Goal: Transaction & Acquisition: Purchase product/service

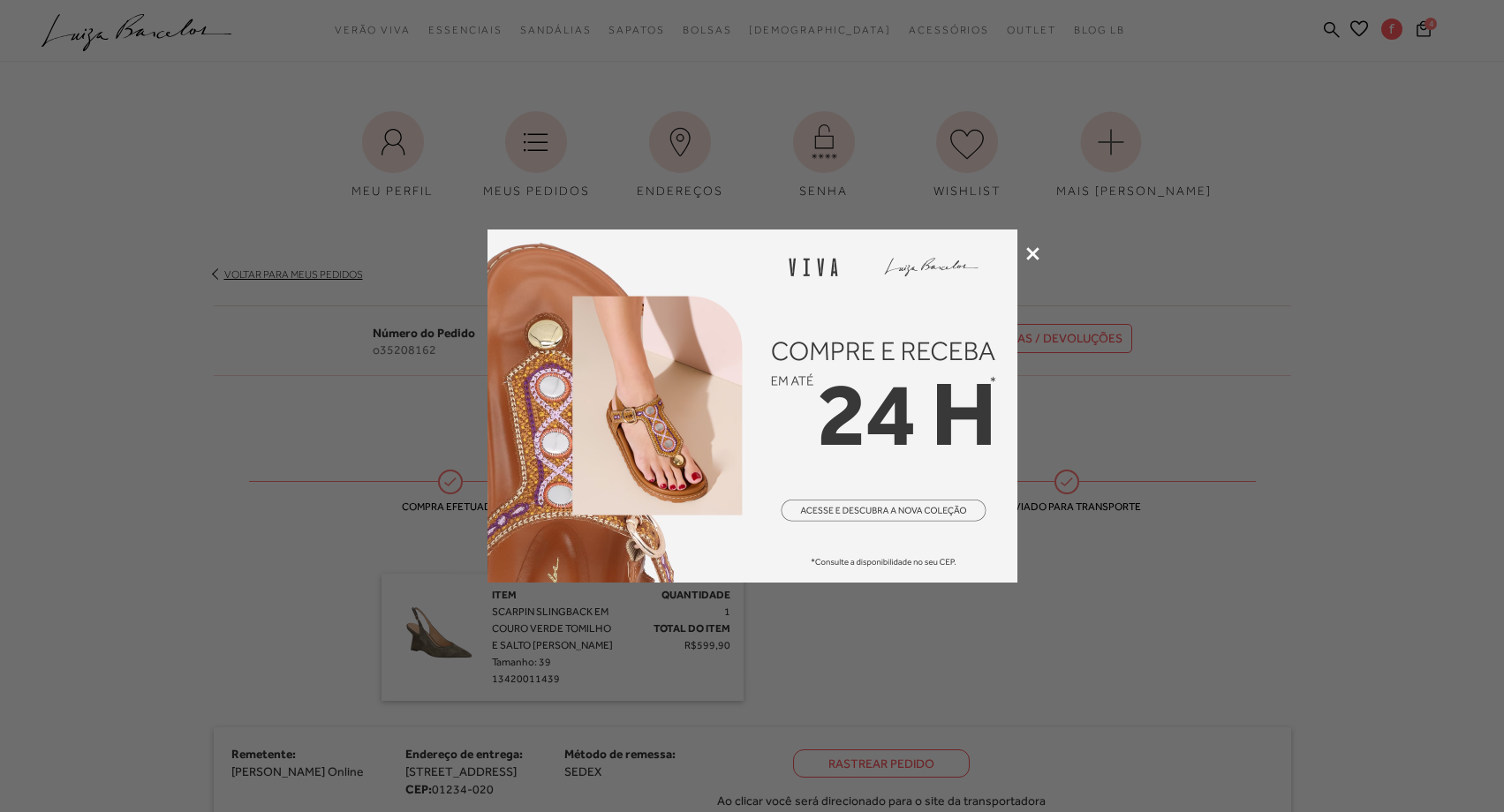
click at [1028, 248] on icon at bounding box center [1032, 254] width 13 height 13
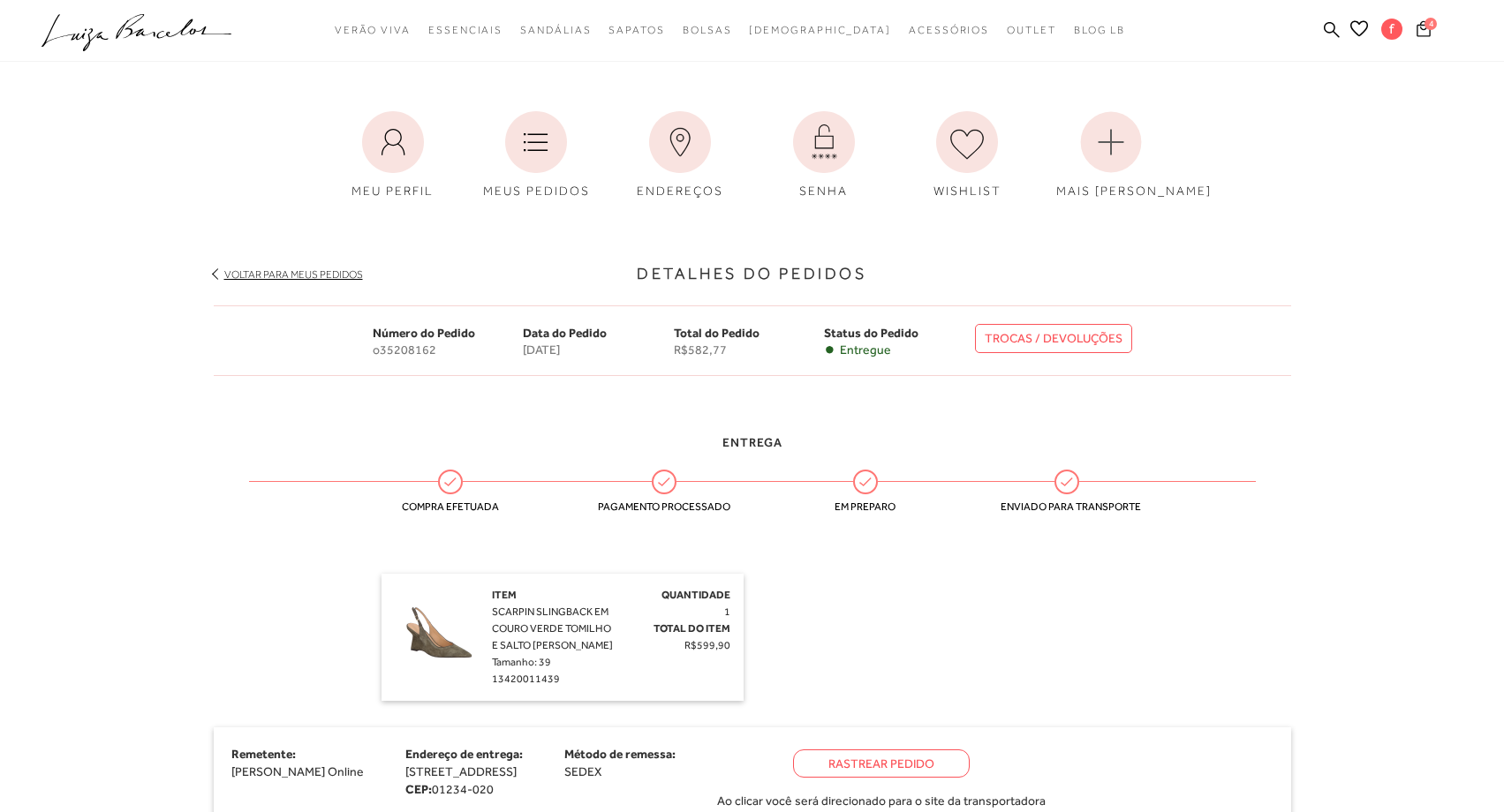
click at [1429, 30] on icon at bounding box center [1423, 28] width 14 height 16
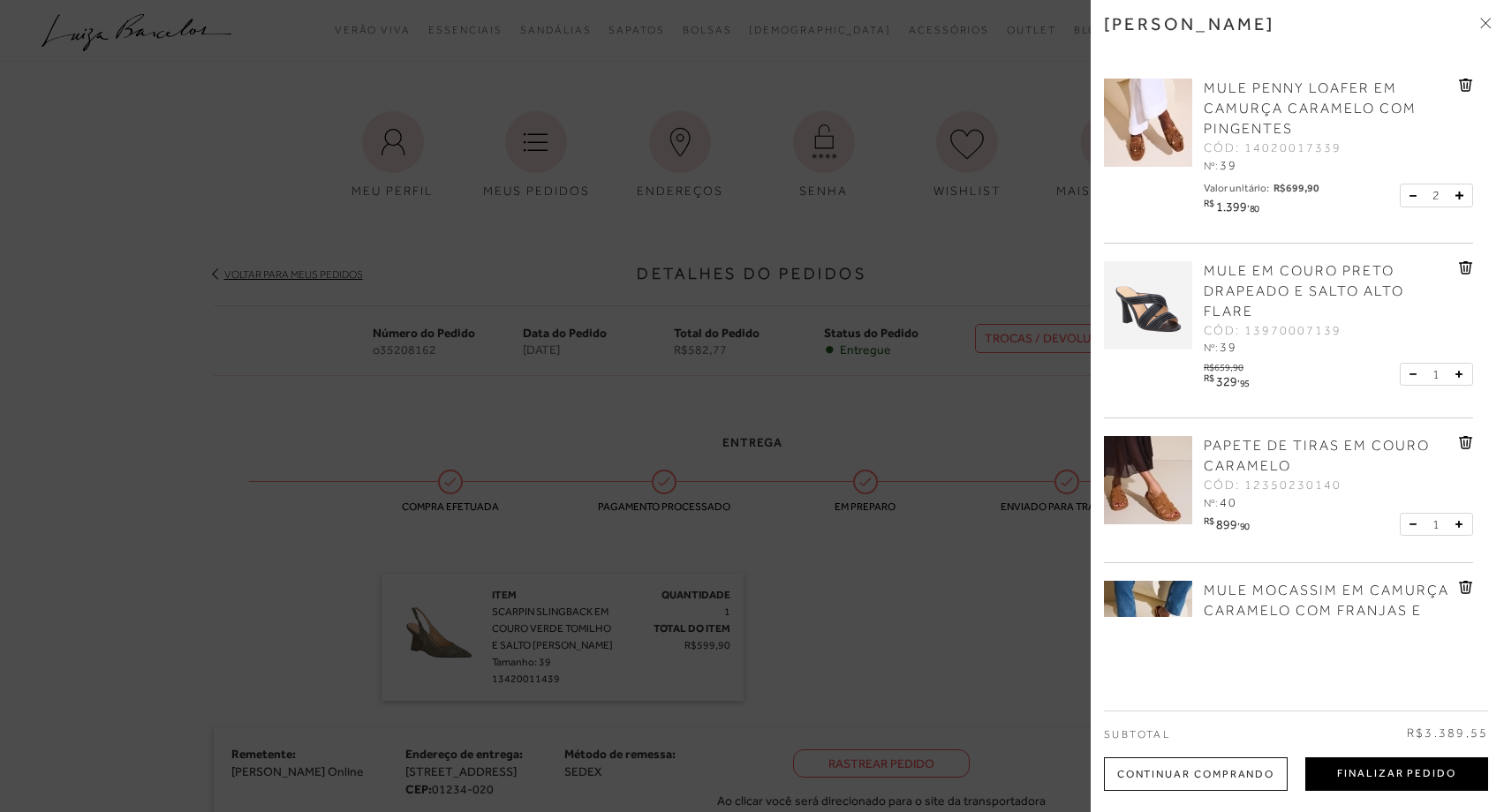
click at [1471, 790] on button "Finalizar Pedido" at bounding box center [1396, 775] width 183 height 33
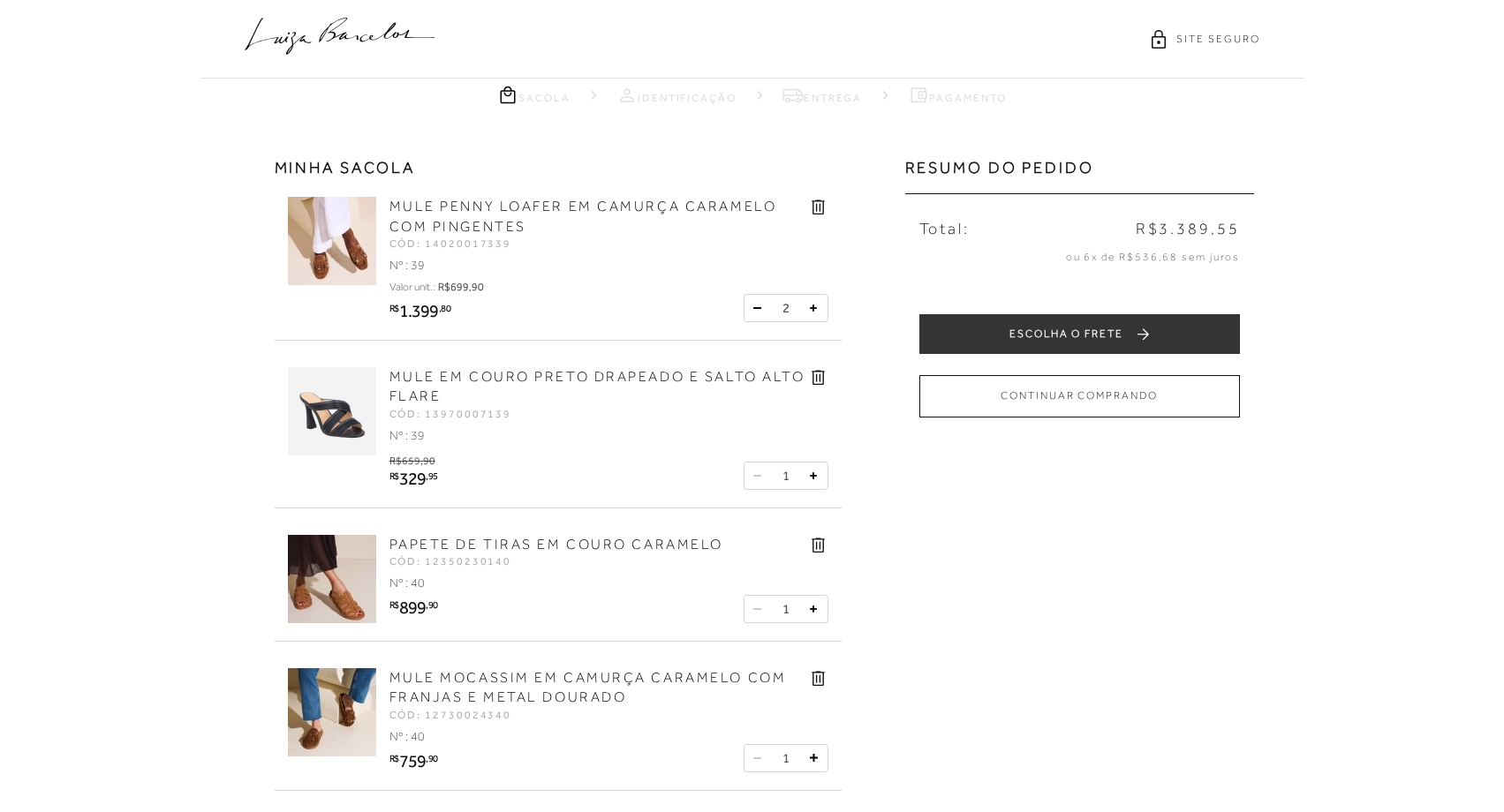
click at [817, 375] on icon at bounding box center [819, 378] width 20 height 20
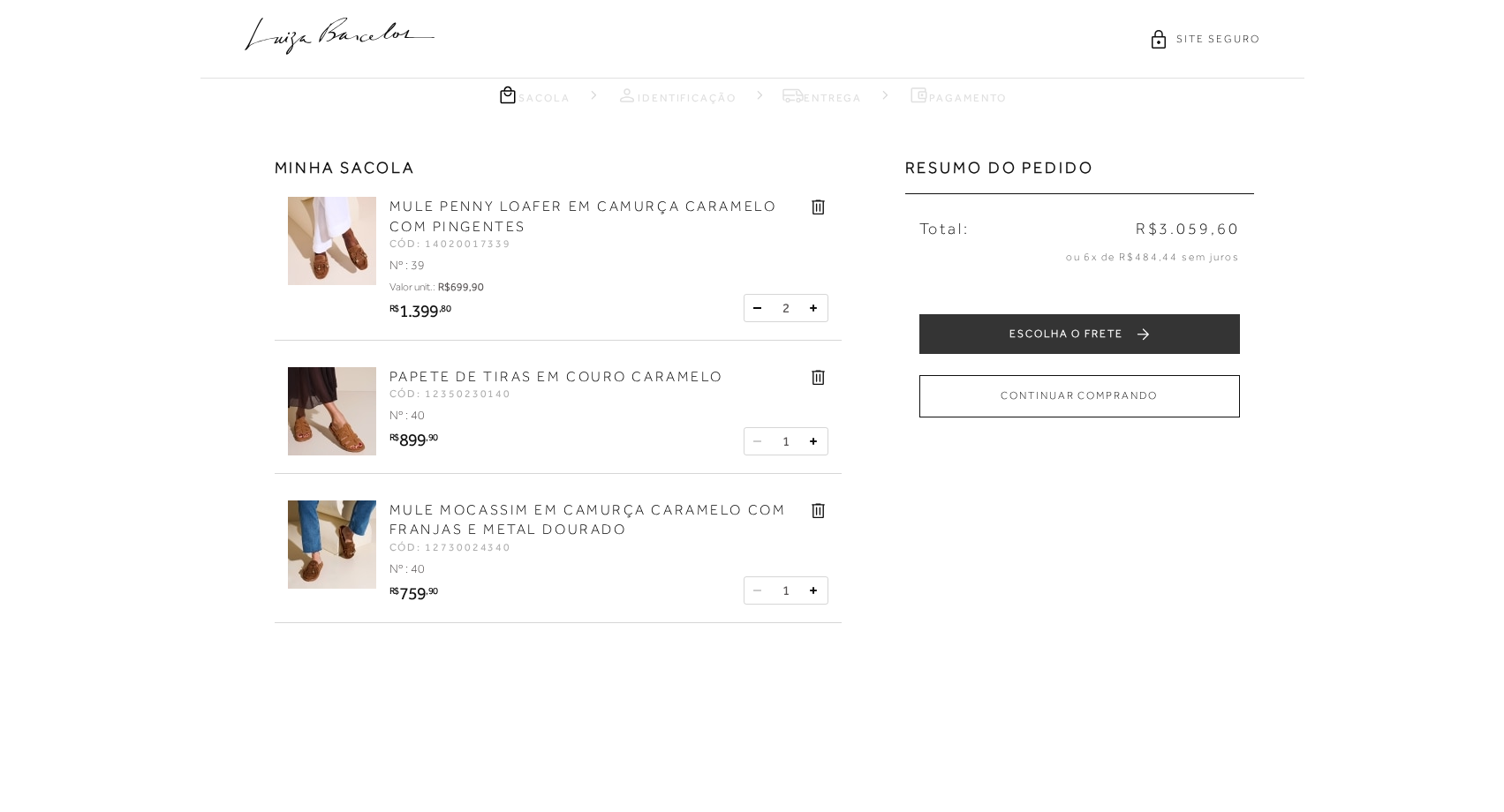
click at [762, 304] on button at bounding box center [757, 308] width 18 height 18
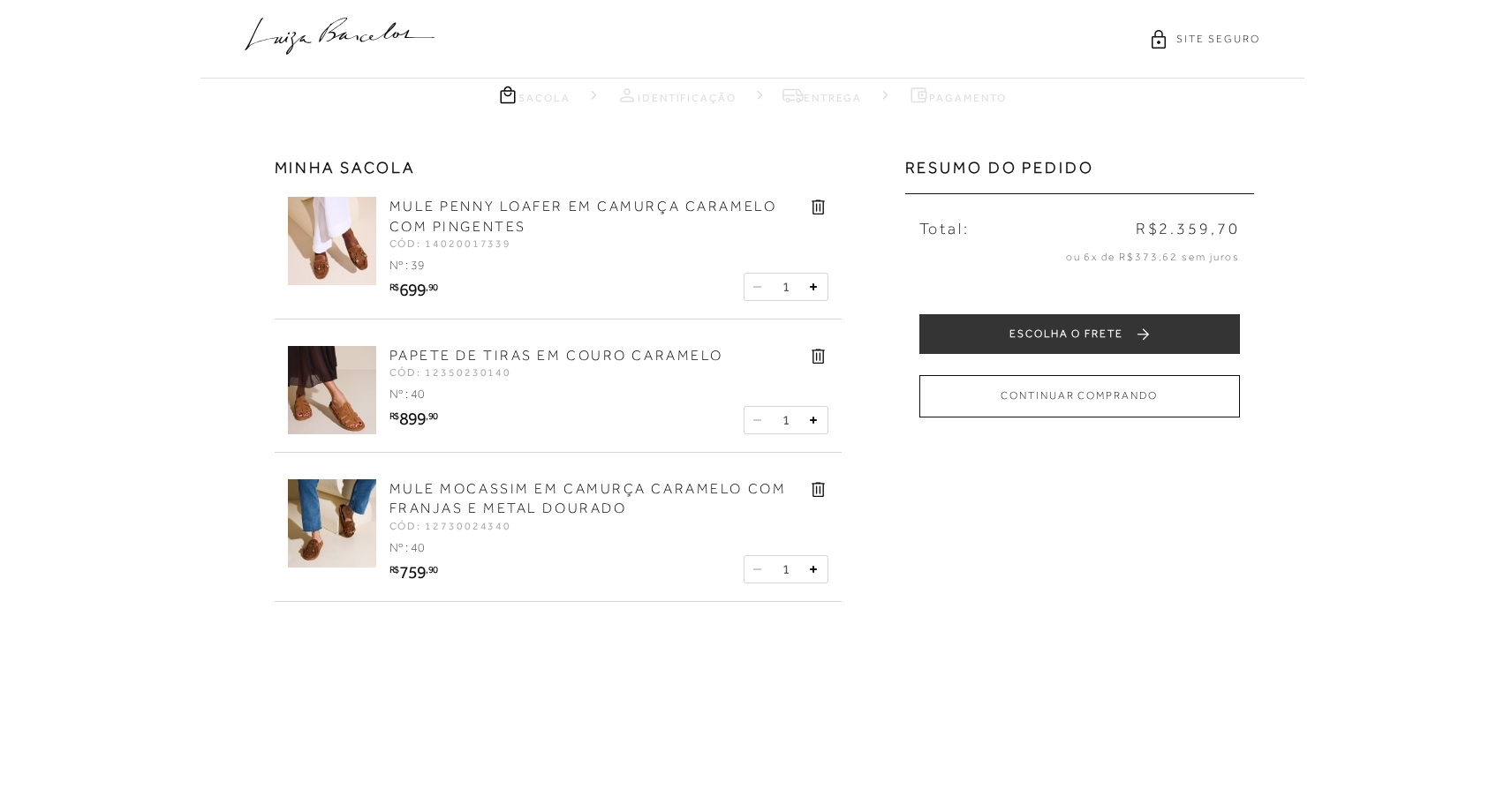
click at [817, 358] on icon at bounding box center [819, 356] width 20 height 20
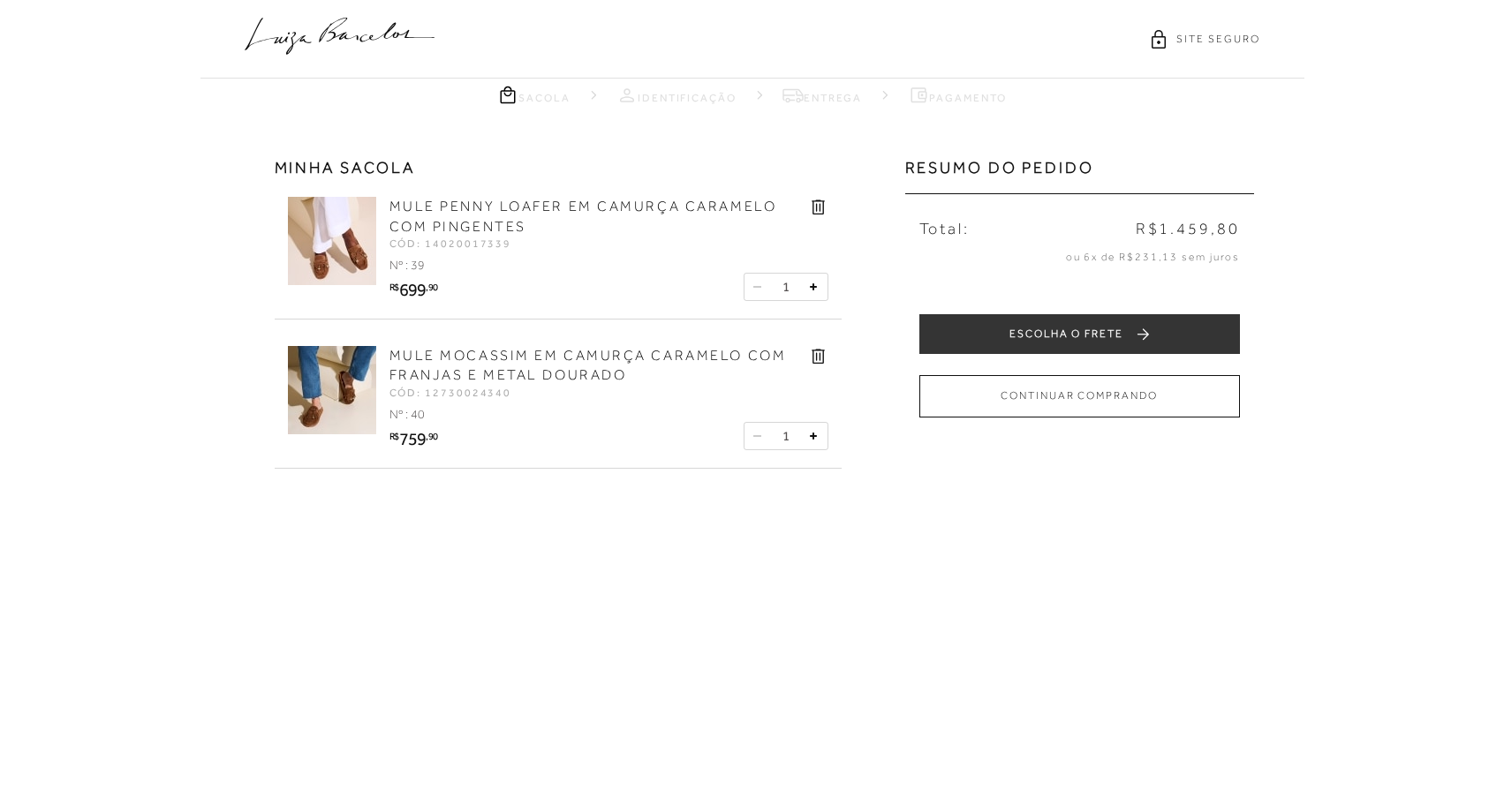
click at [817, 358] on icon at bounding box center [819, 356] width 20 height 20
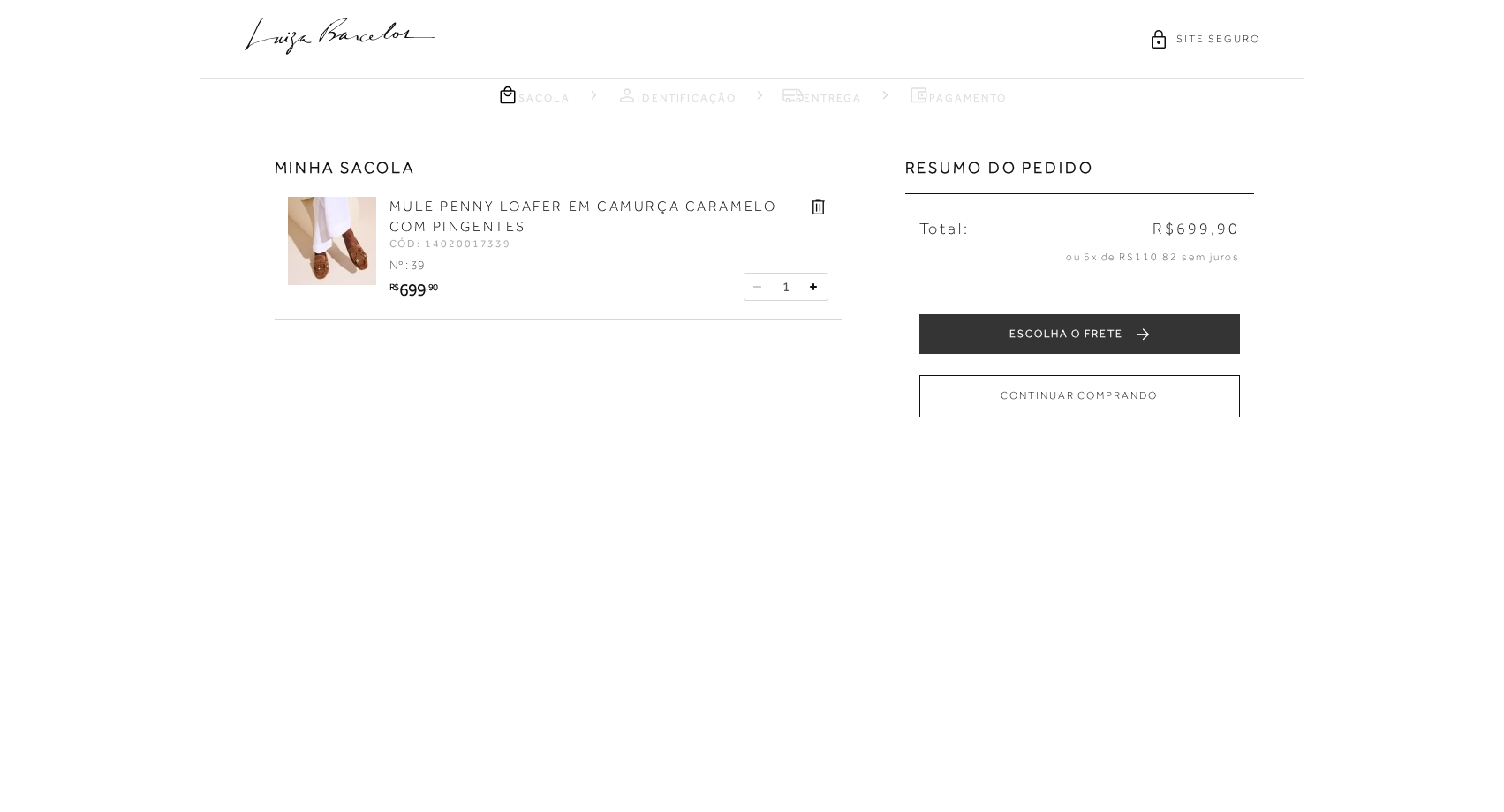
click at [433, 204] on link "MULE PENNY LOAFER EM CAMURÇA CARAMELO COM PINGENTES" at bounding box center [583, 217] width 388 height 35
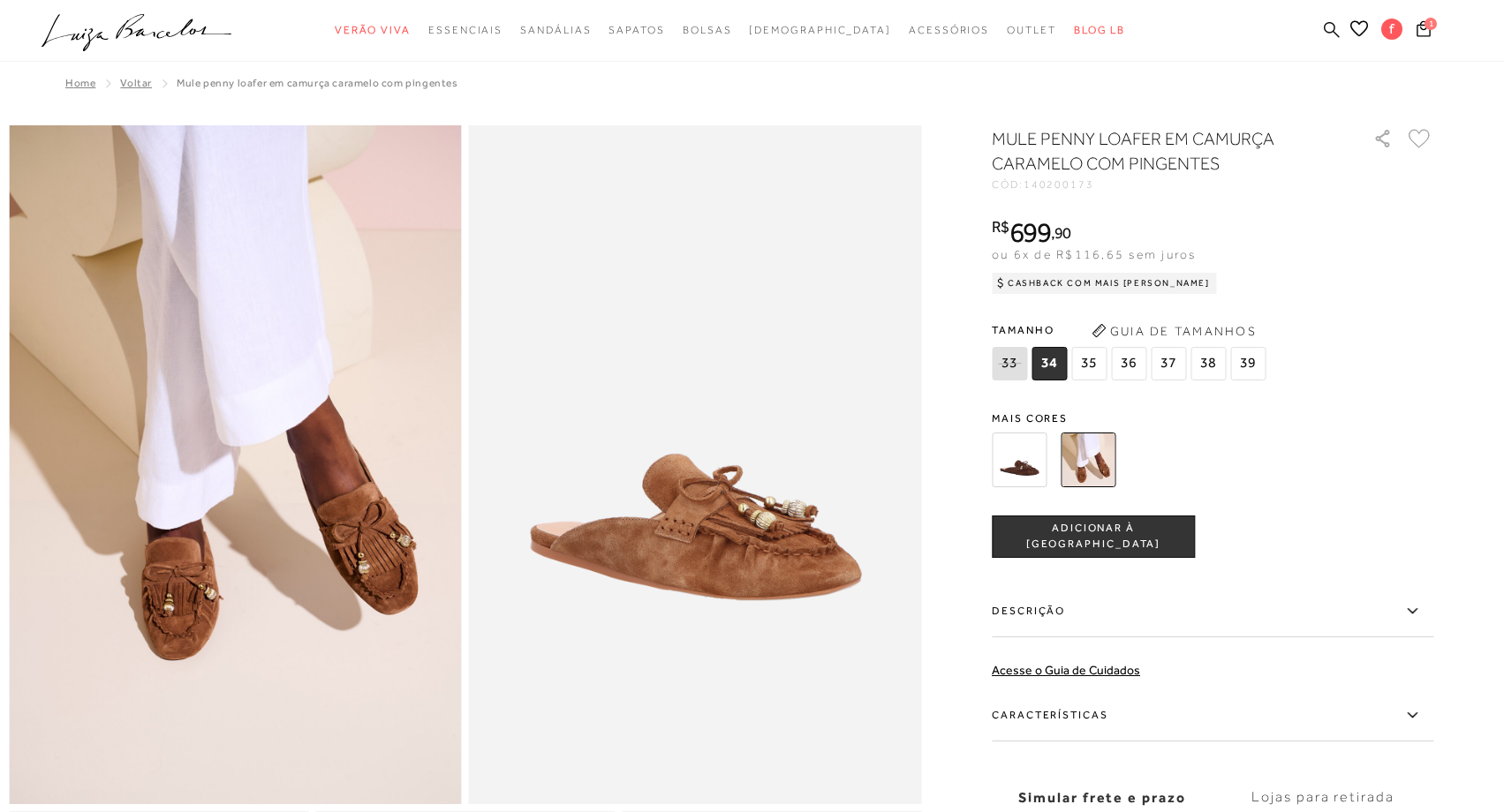
click at [1326, 29] on icon at bounding box center [1331, 30] width 16 height 17
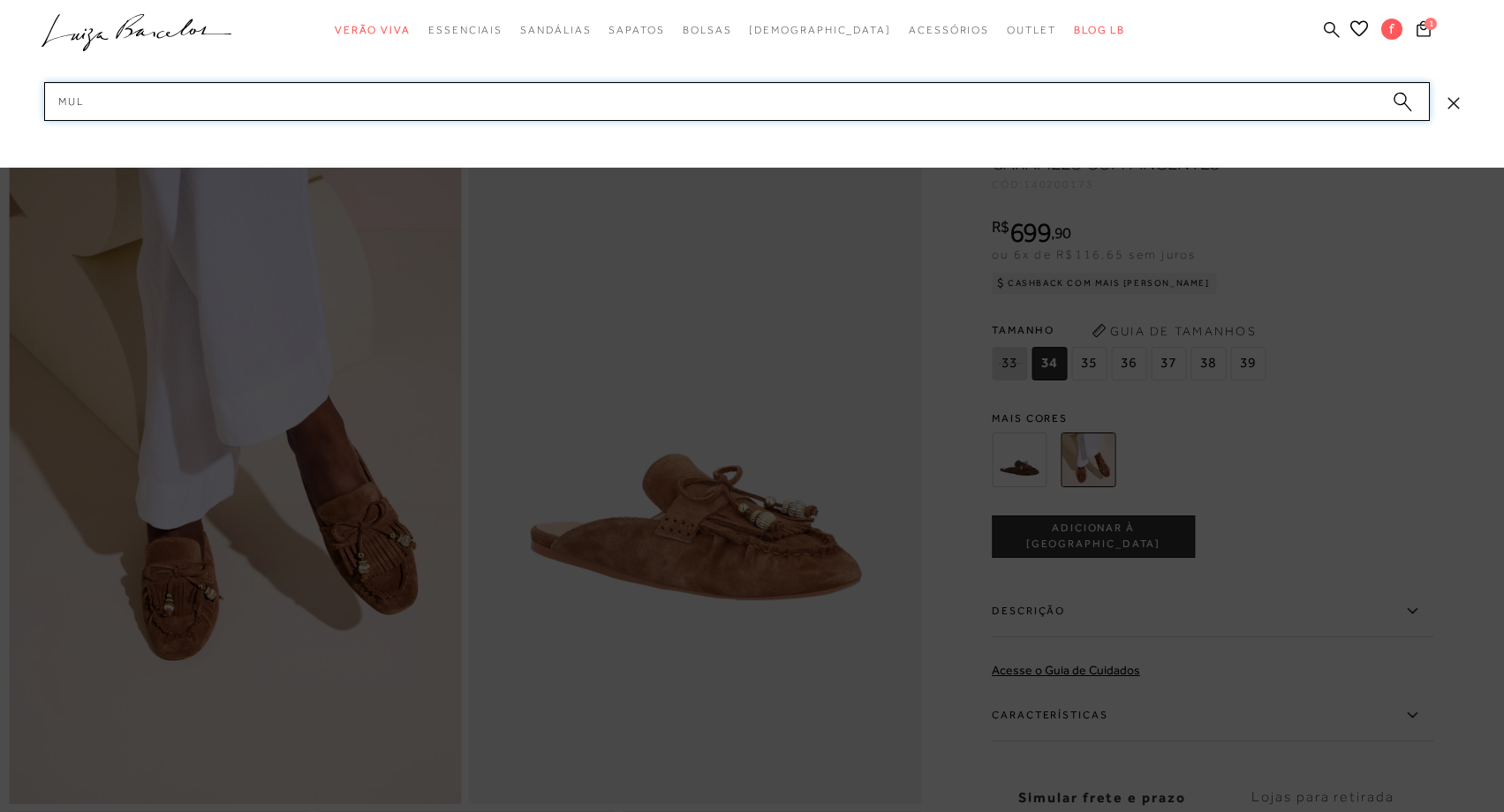
type input "mule"
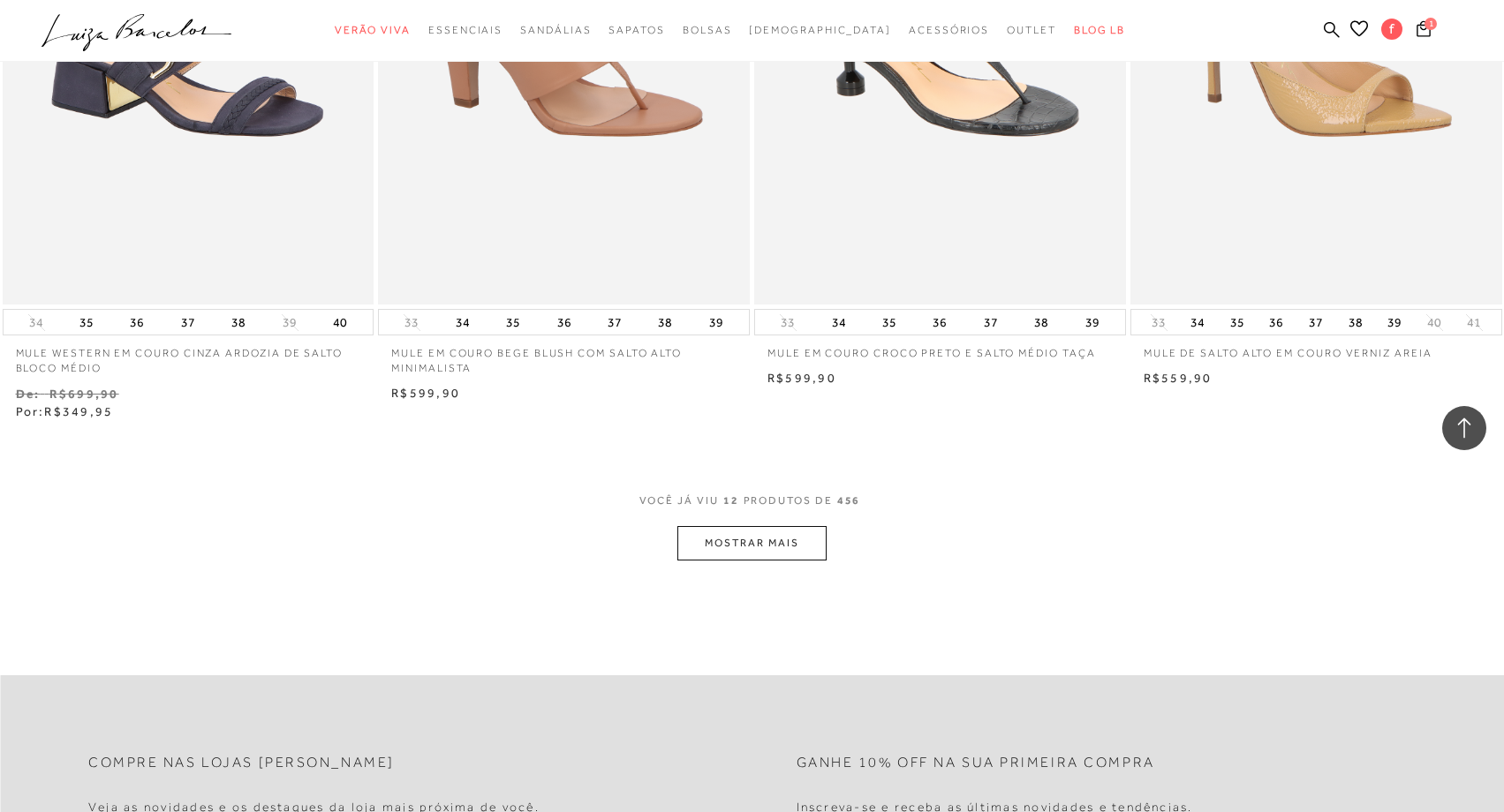
scroll to position [2023, 0]
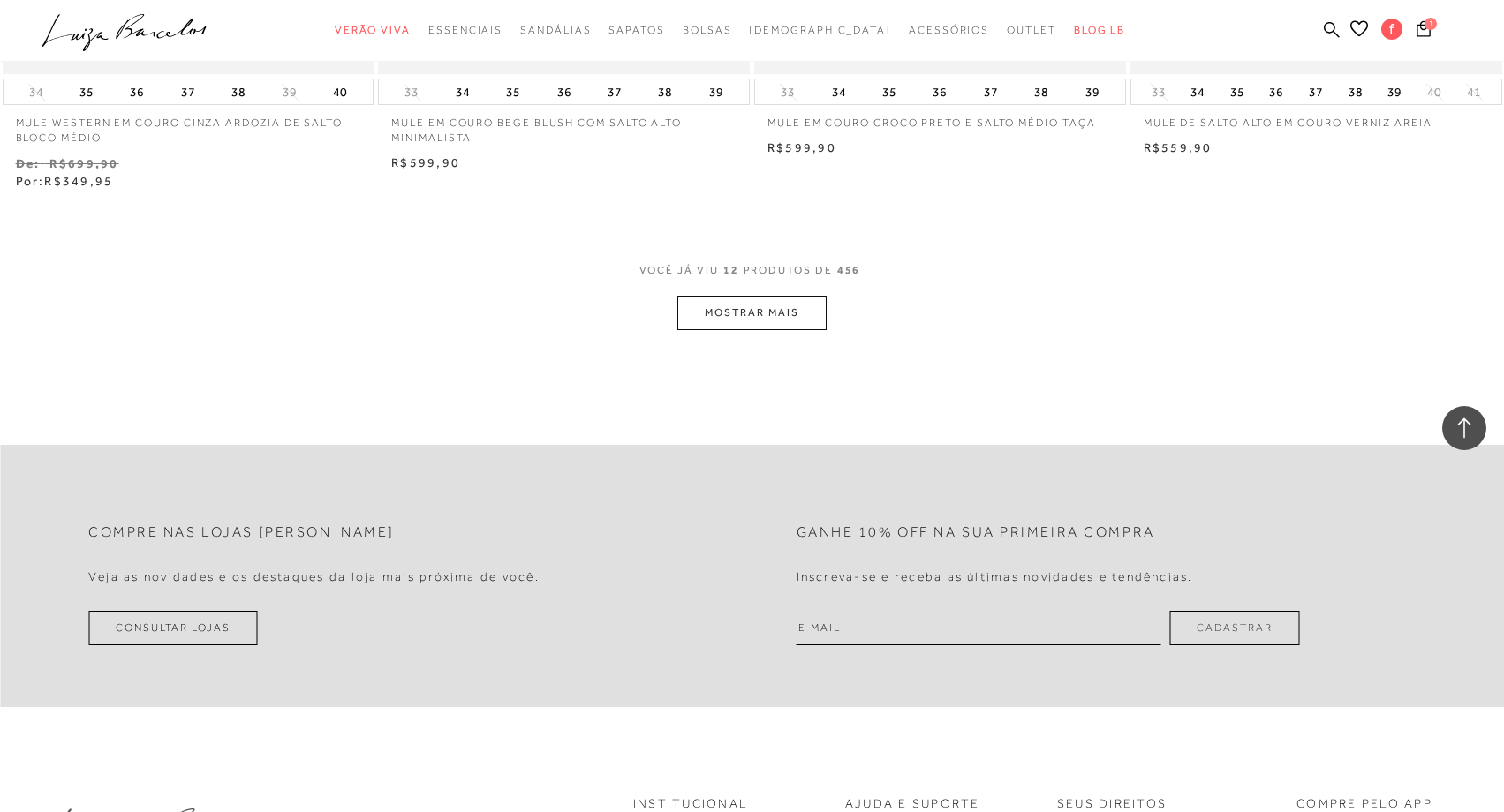
click at [723, 309] on button "MOSTRAR MAIS" at bounding box center [751, 313] width 148 height 34
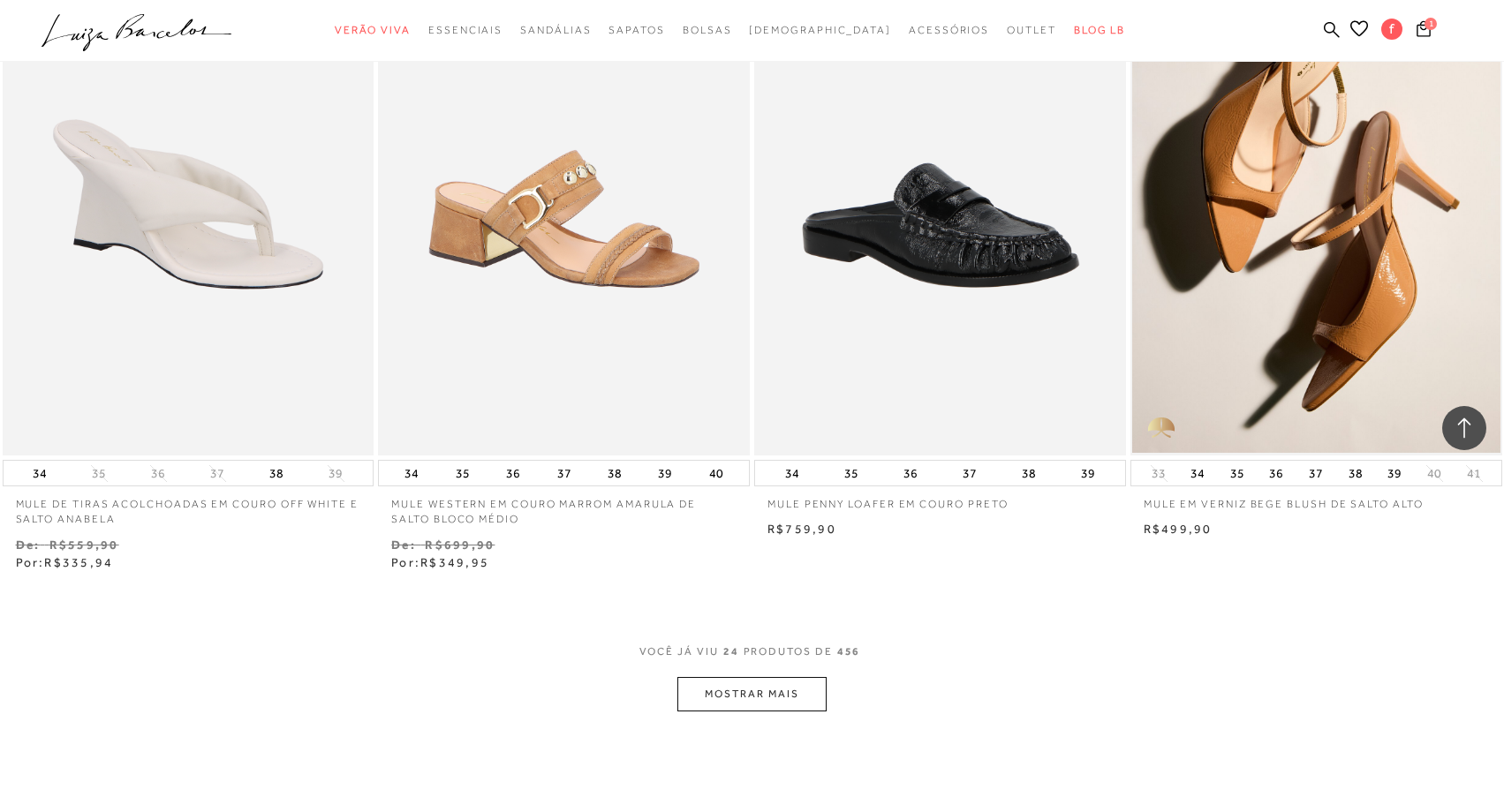
scroll to position [3695, 0]
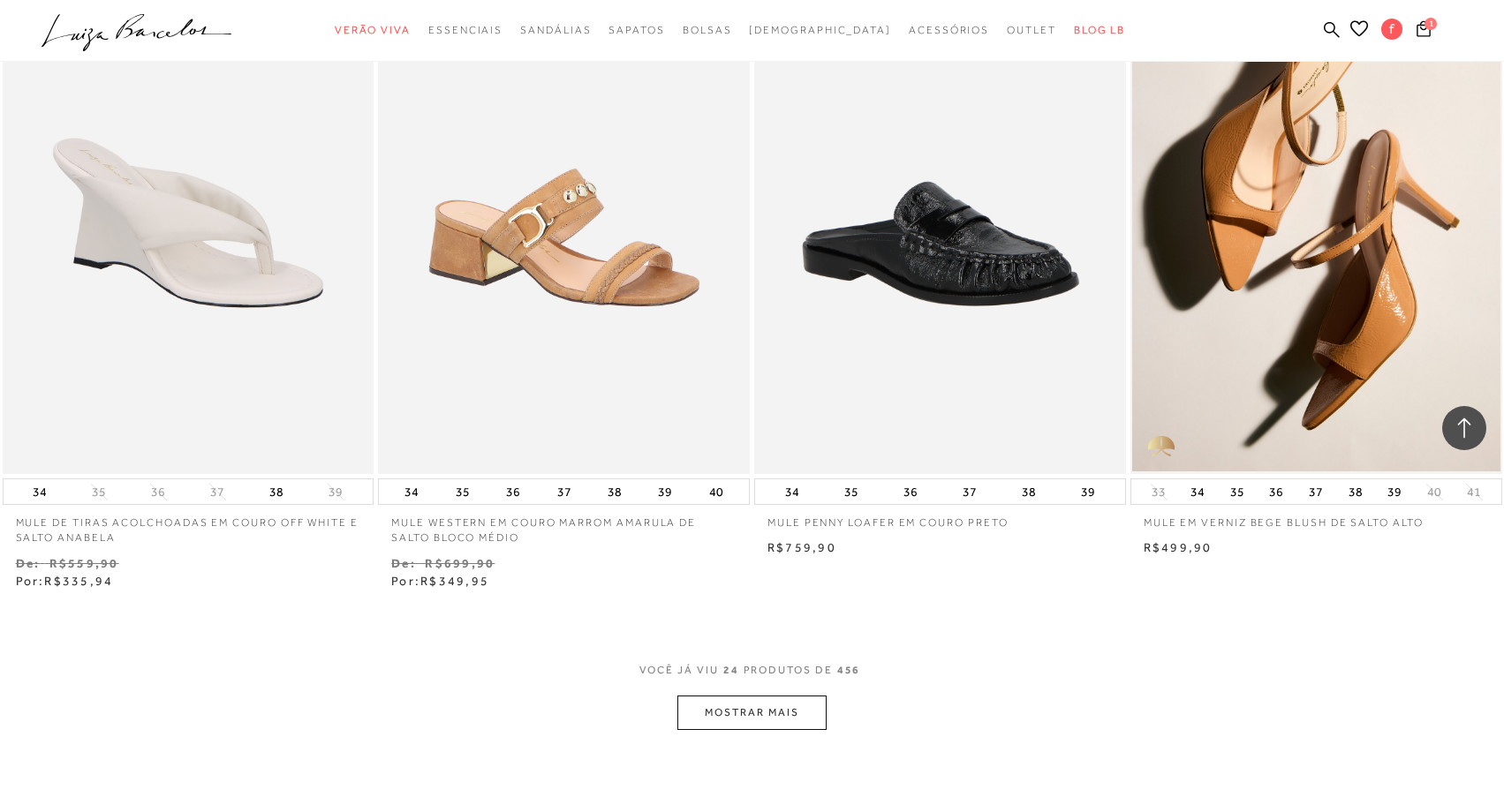
click at [745, 712] on button "MOSTRAR MAIS" at bounding box center [751, 712] width 148 height 34
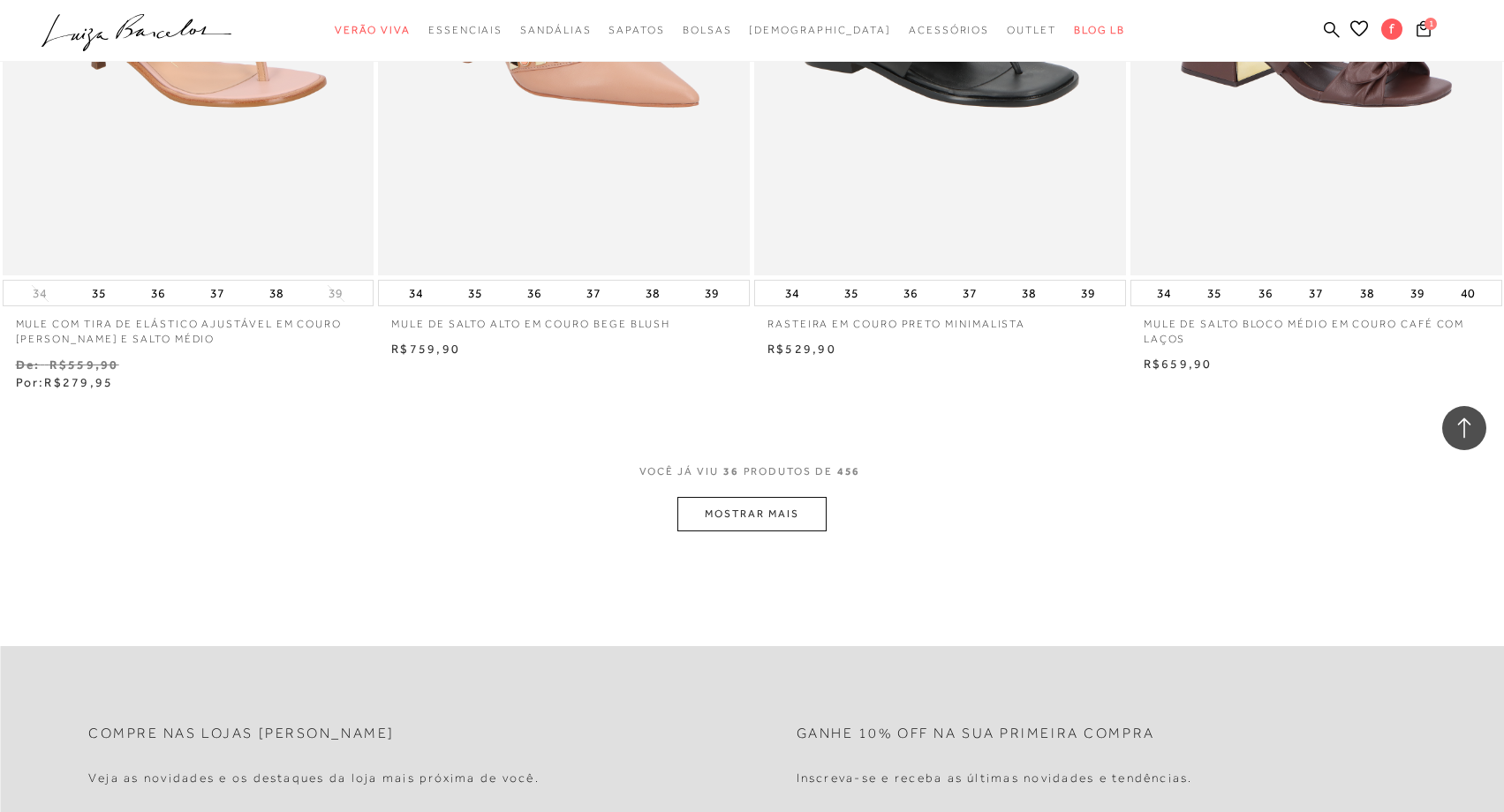
scroll to position [5952, 0]
click at [723, 508] on button "MOSTRAR MAIS" at bounding box center [751, 513] width 148 height 34
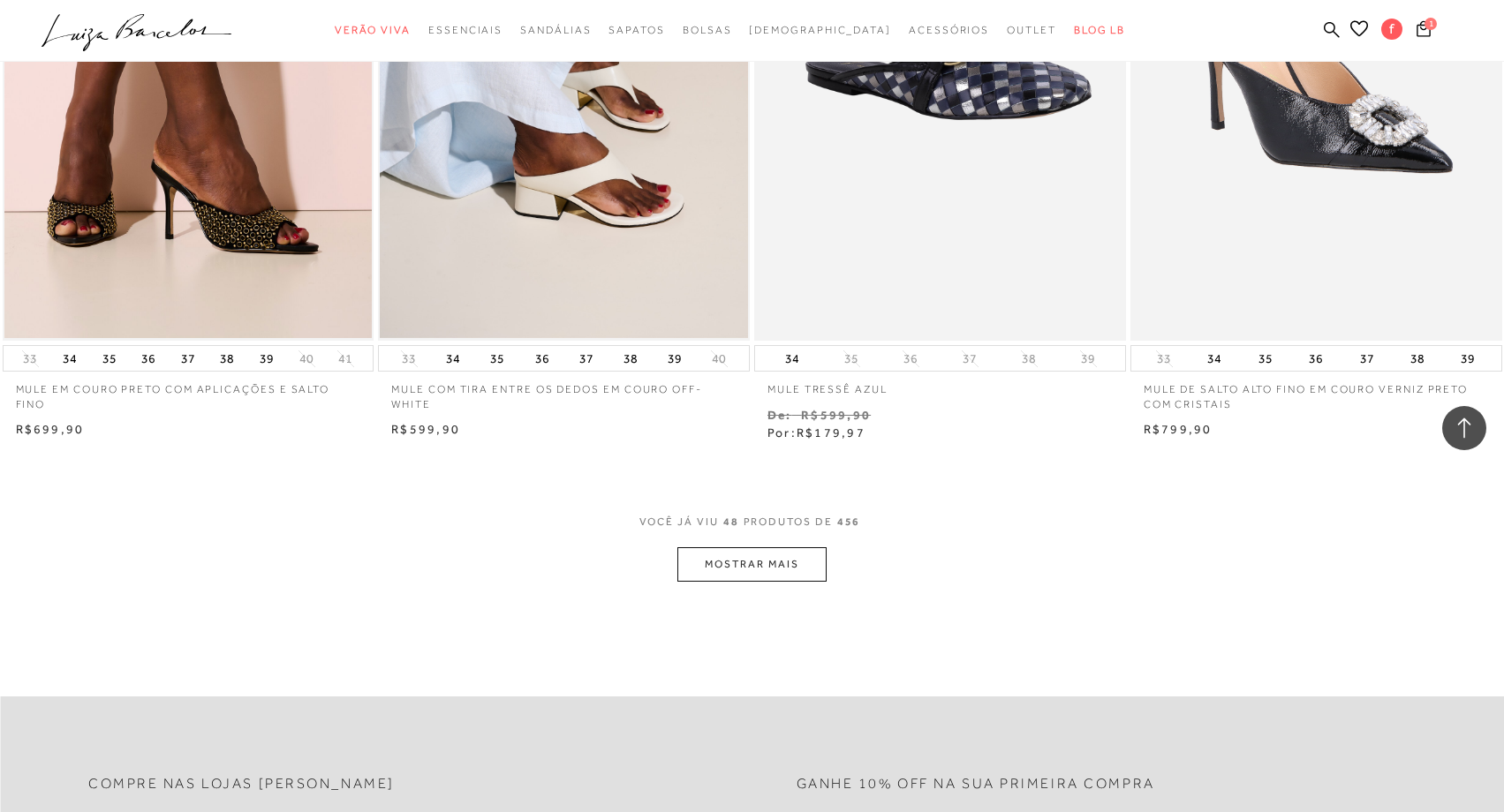
scroll to position [8171, 0]
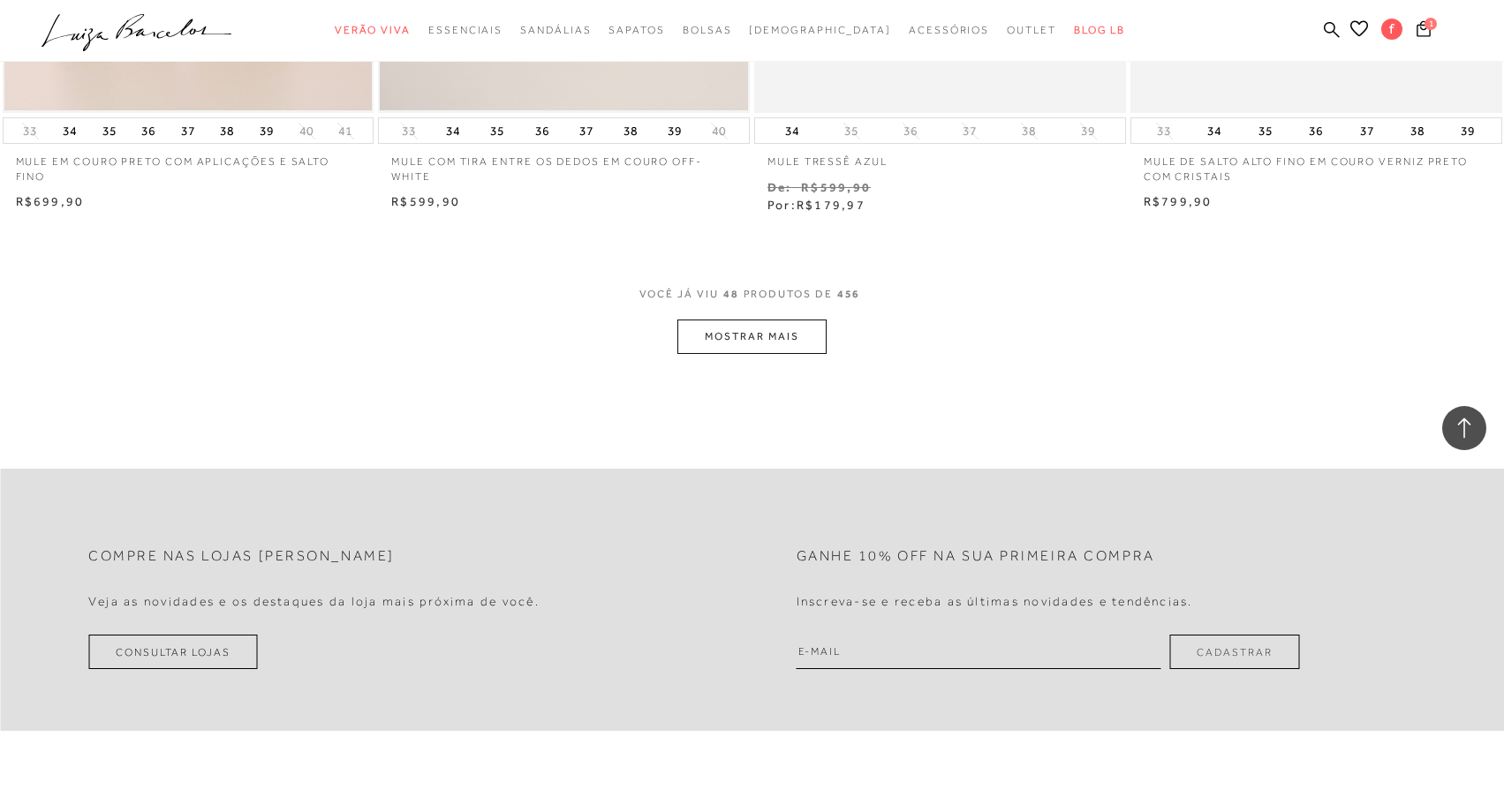
click at [717, 333] on button "MOSTRAR MAIS" at bounding box center [751, 337] width 148 height 34
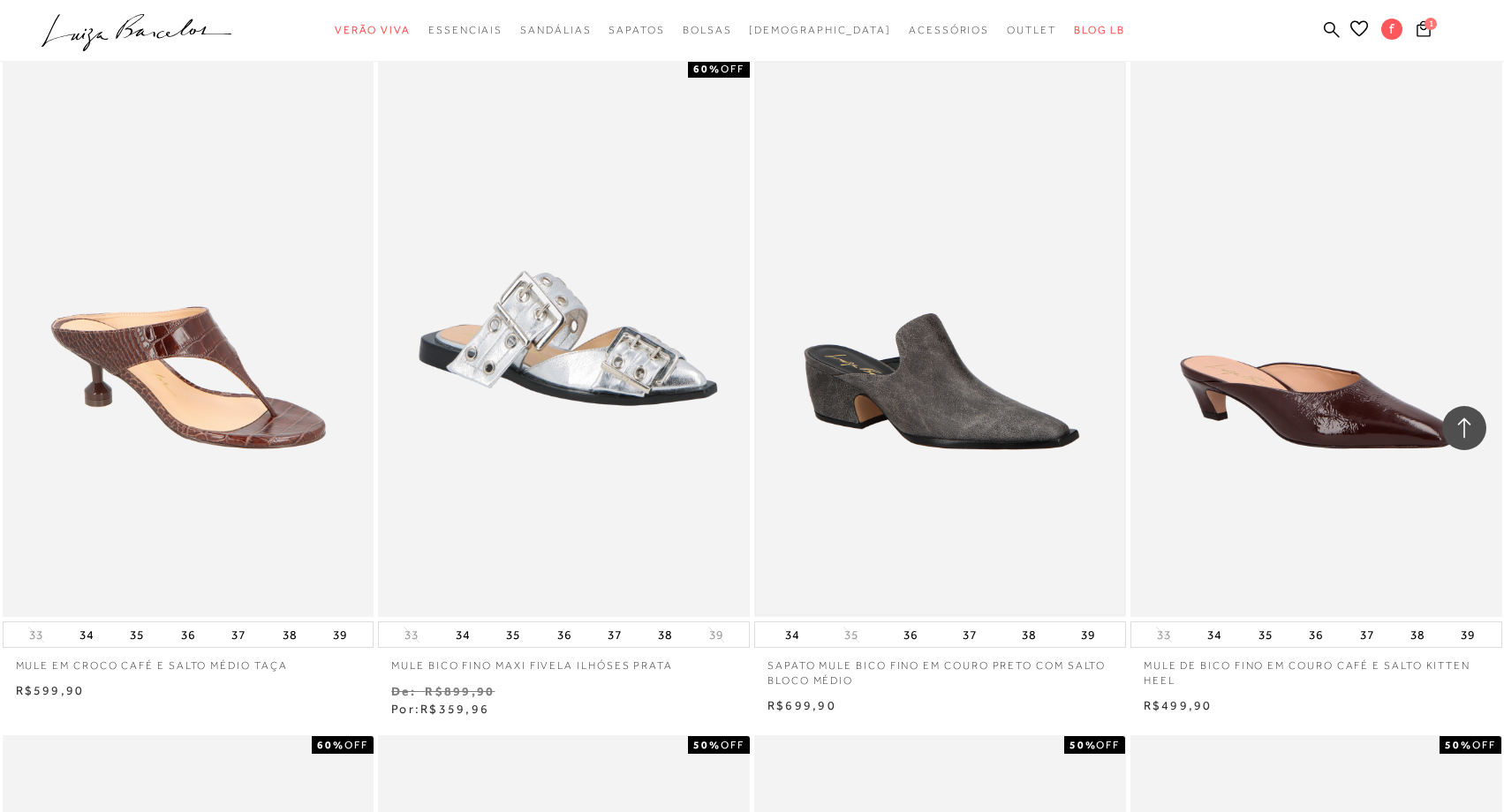
scroll to position [8345, 0]
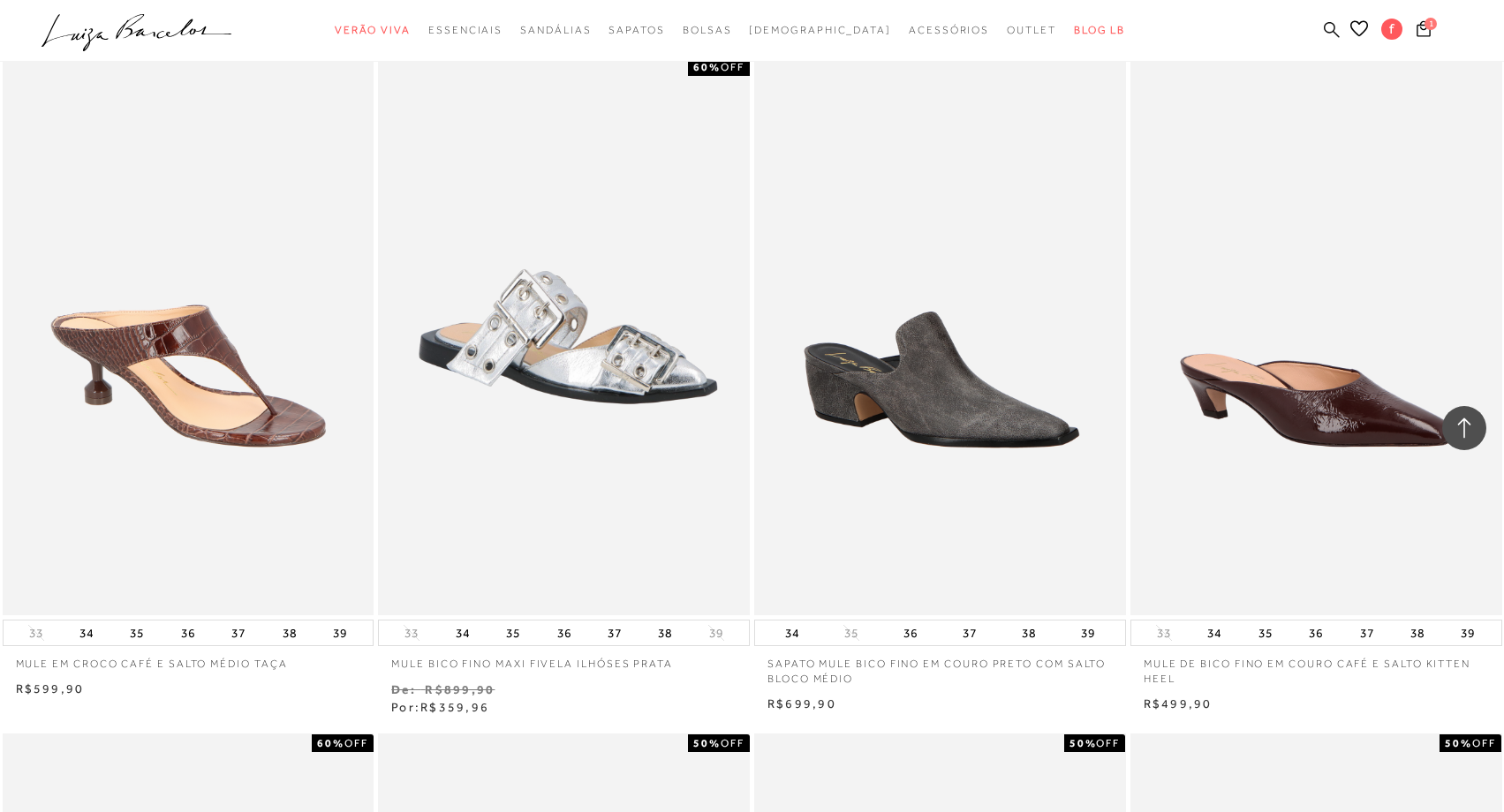
click at [1328, 29] on icon at bounding box center [1331, 30] width 16 height 17
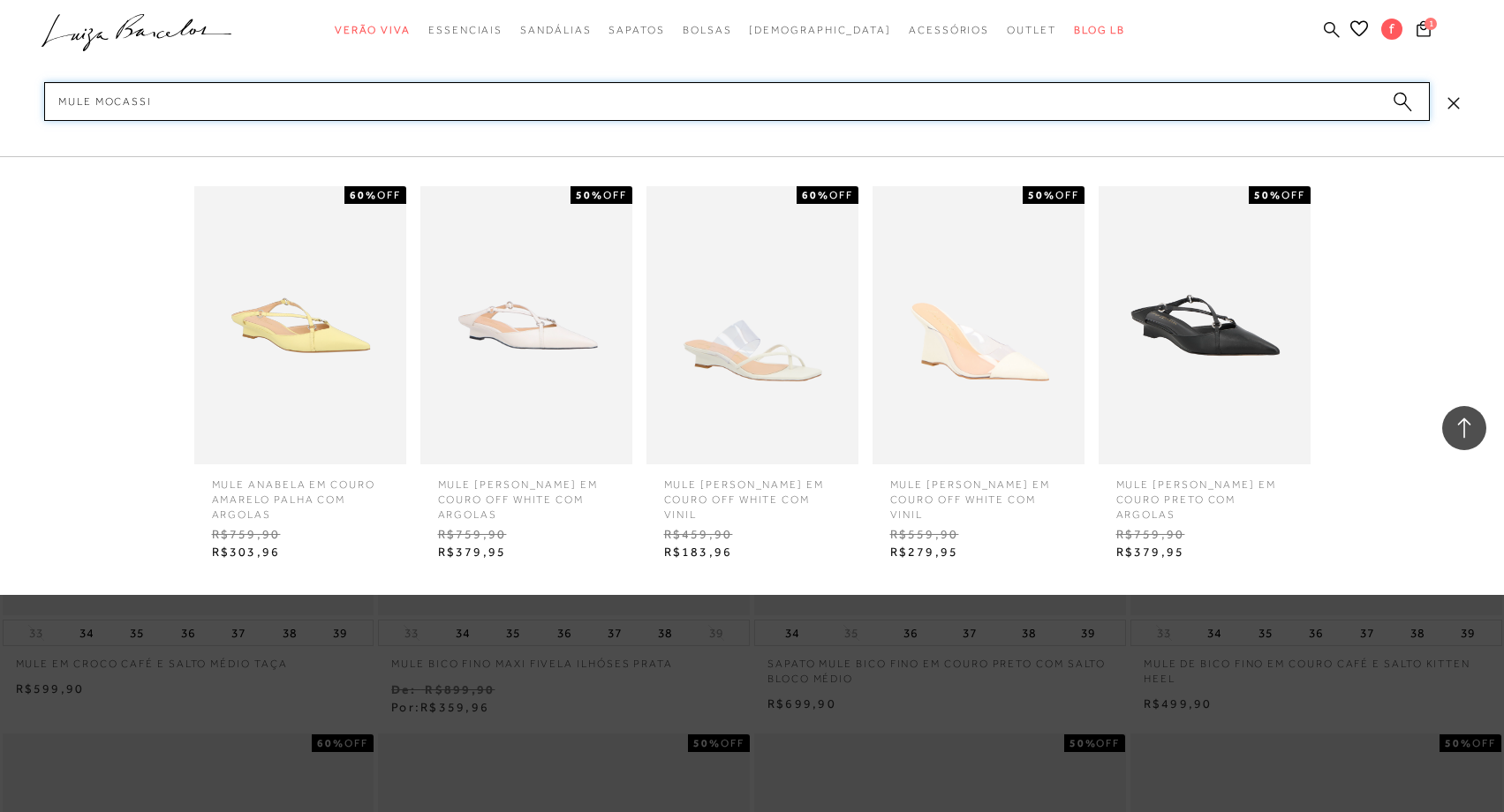
type input "mule mocassim"
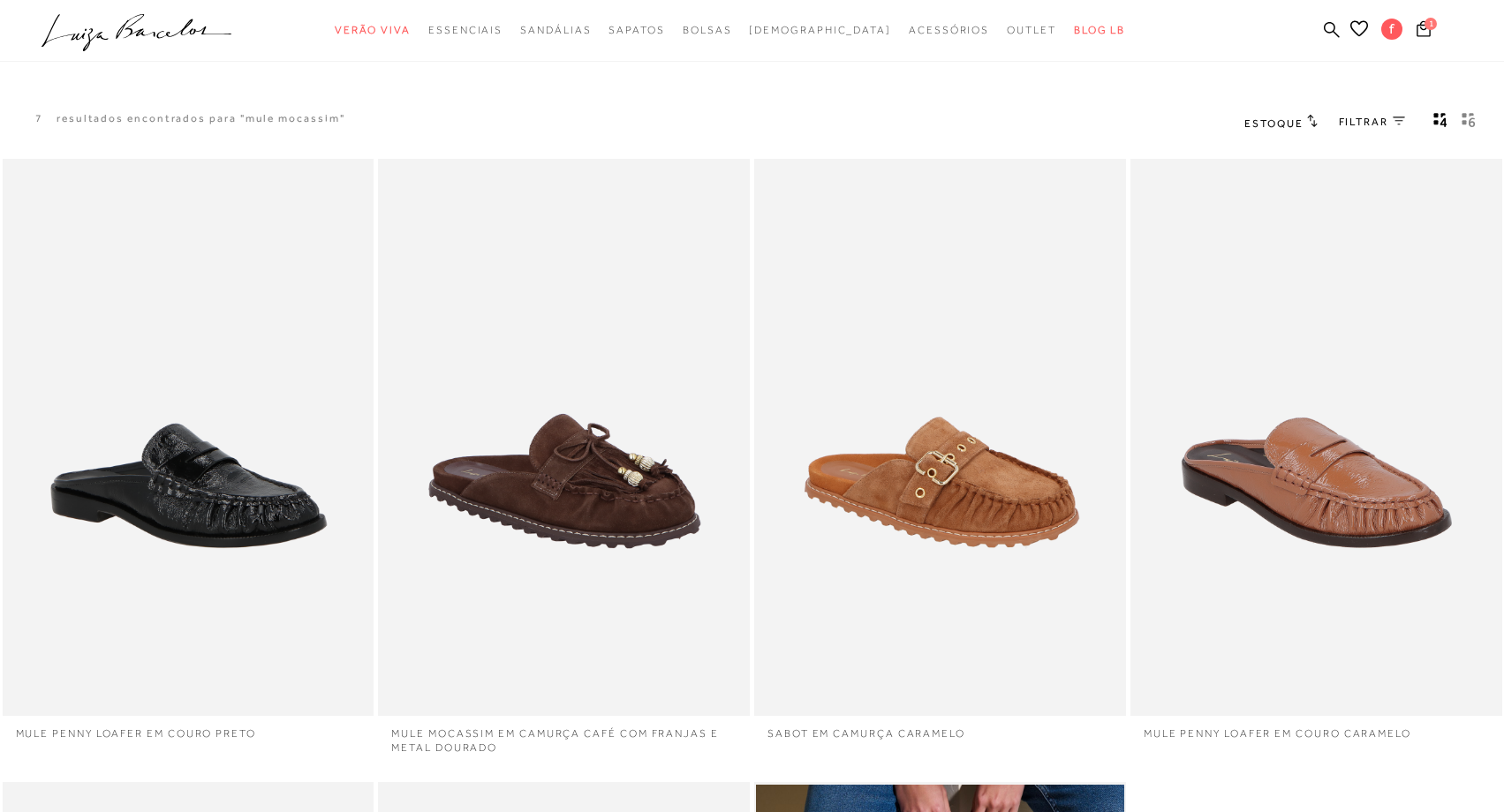
scroll to position [86, 0]
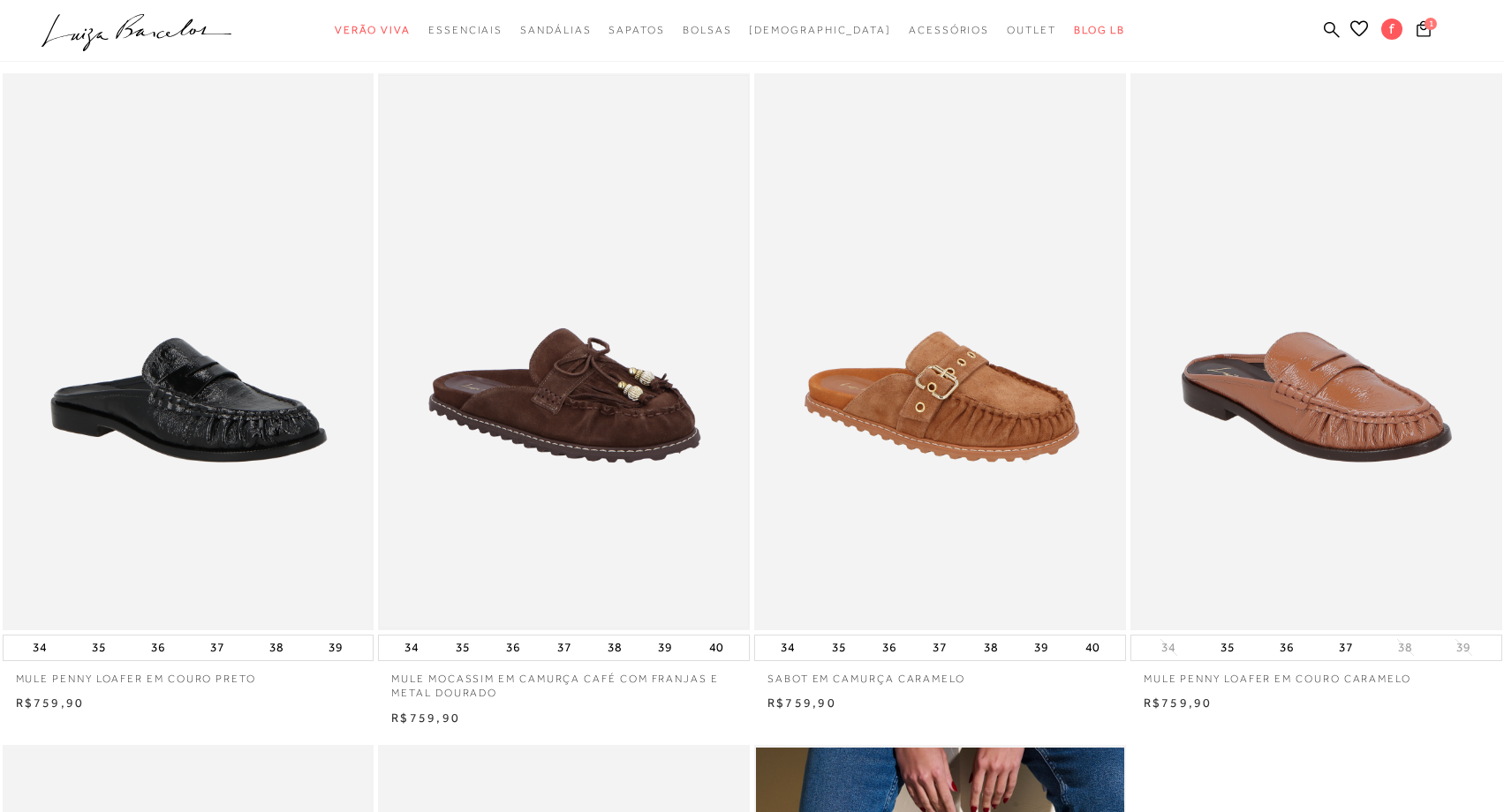
click at [601, 409] on img at bounding box center [564, 352] width 368 height 552
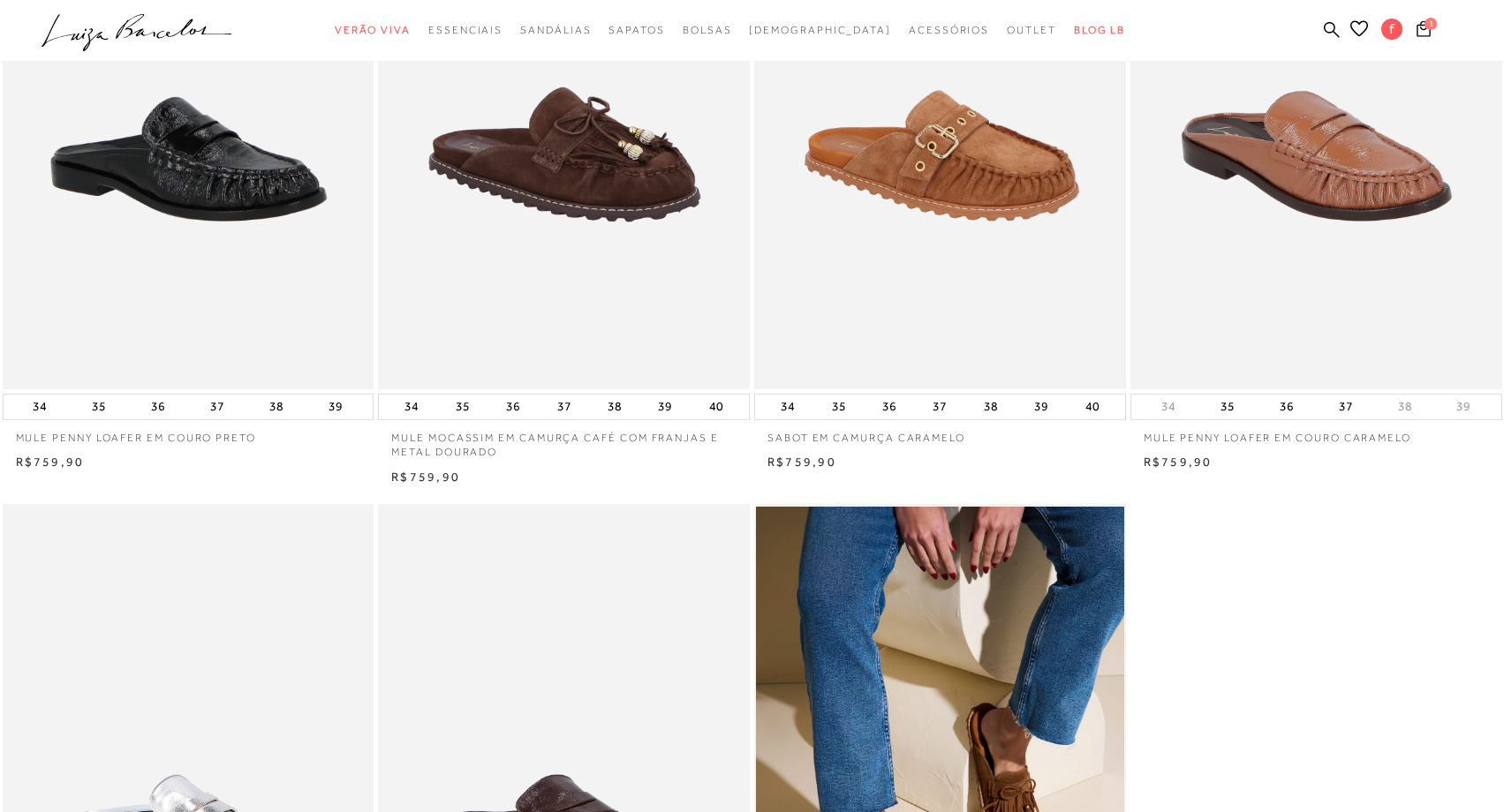
scroll to position [138, 0]
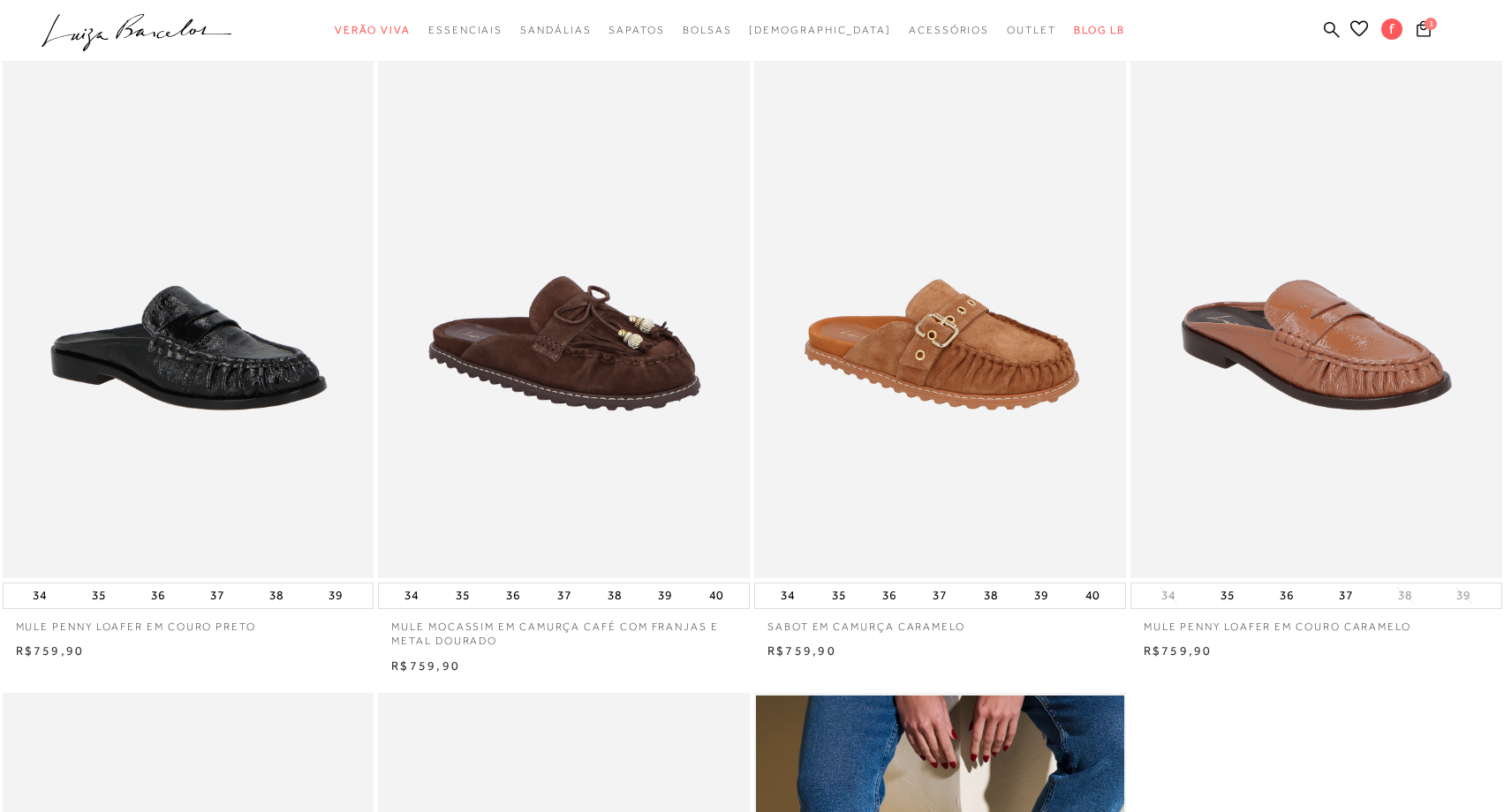
drag, startPoint x: 877, startPoint y: 324, endPoint x: 449, endPoint y: 14, distance: 528.5
click at [0, 0] on div "categoryHeader .a{fill-rule:evenodd;} Verão Viva" at bounding box center [752, 613] width 1504 height 1501
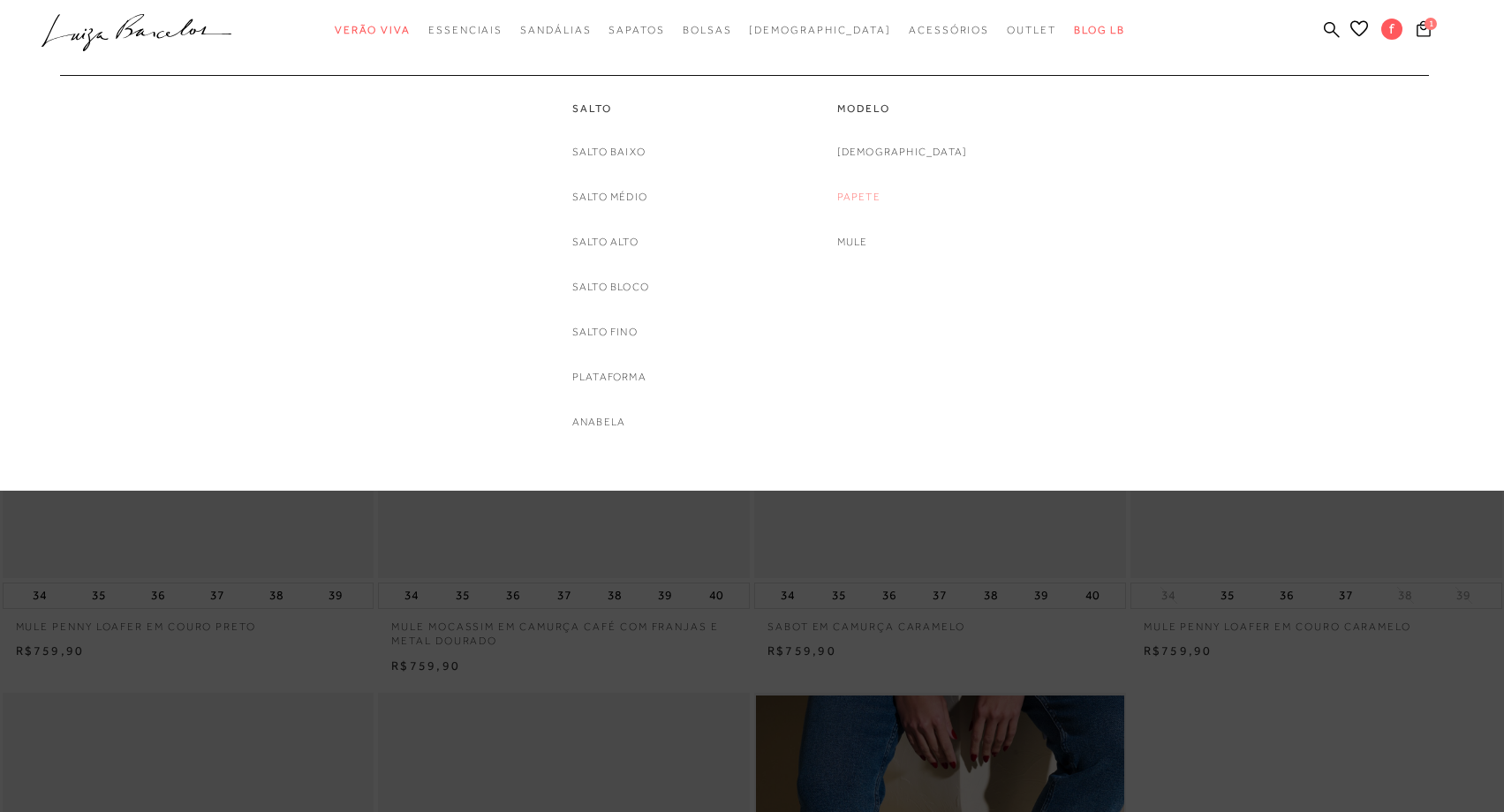
click at [880, 193] on link "Papete" at bounding box center [858, 197] width 44 height 19
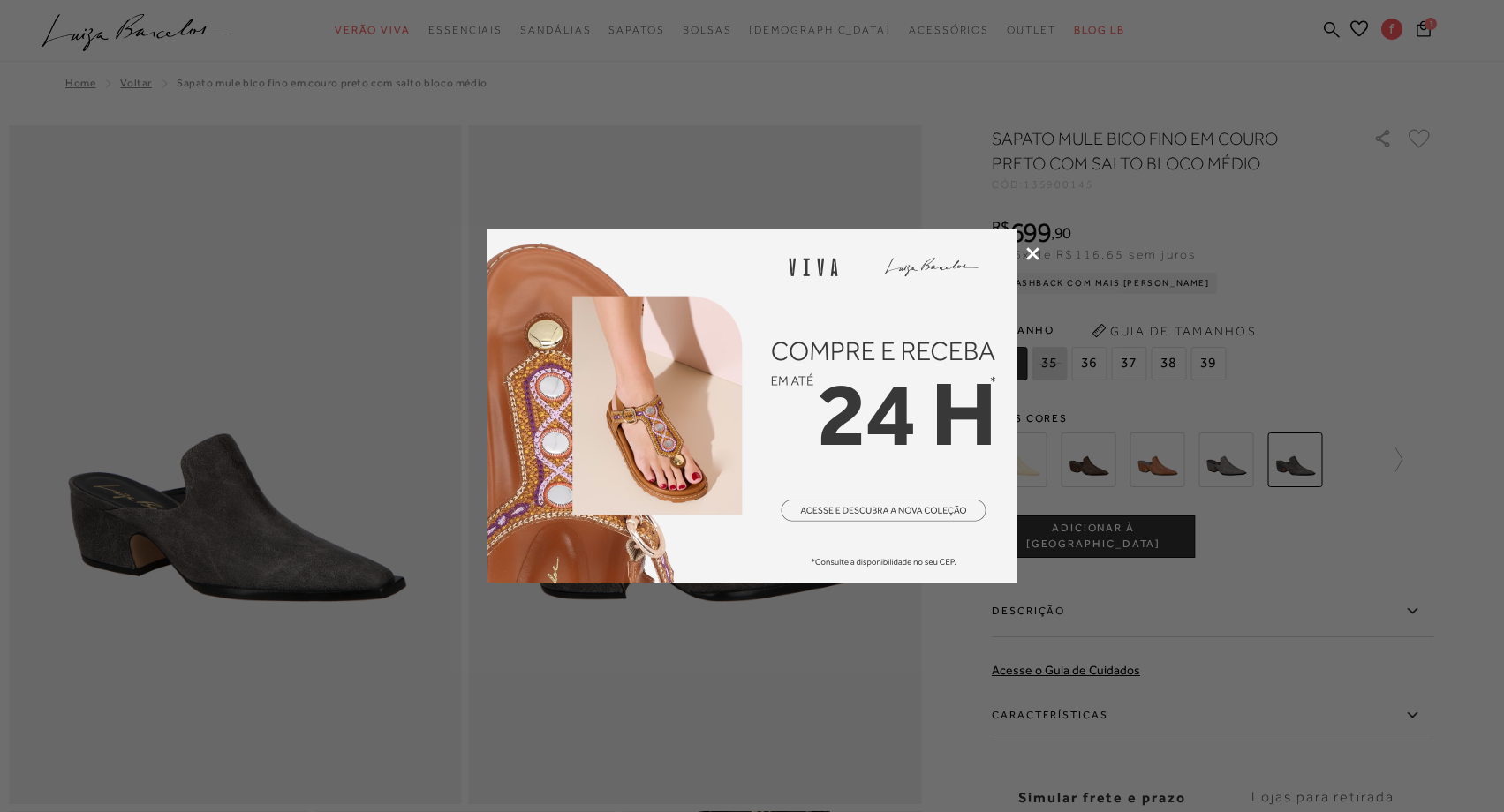
click at [1031, 253] on icon at bounding box center [1032, 254] width 13 height 13
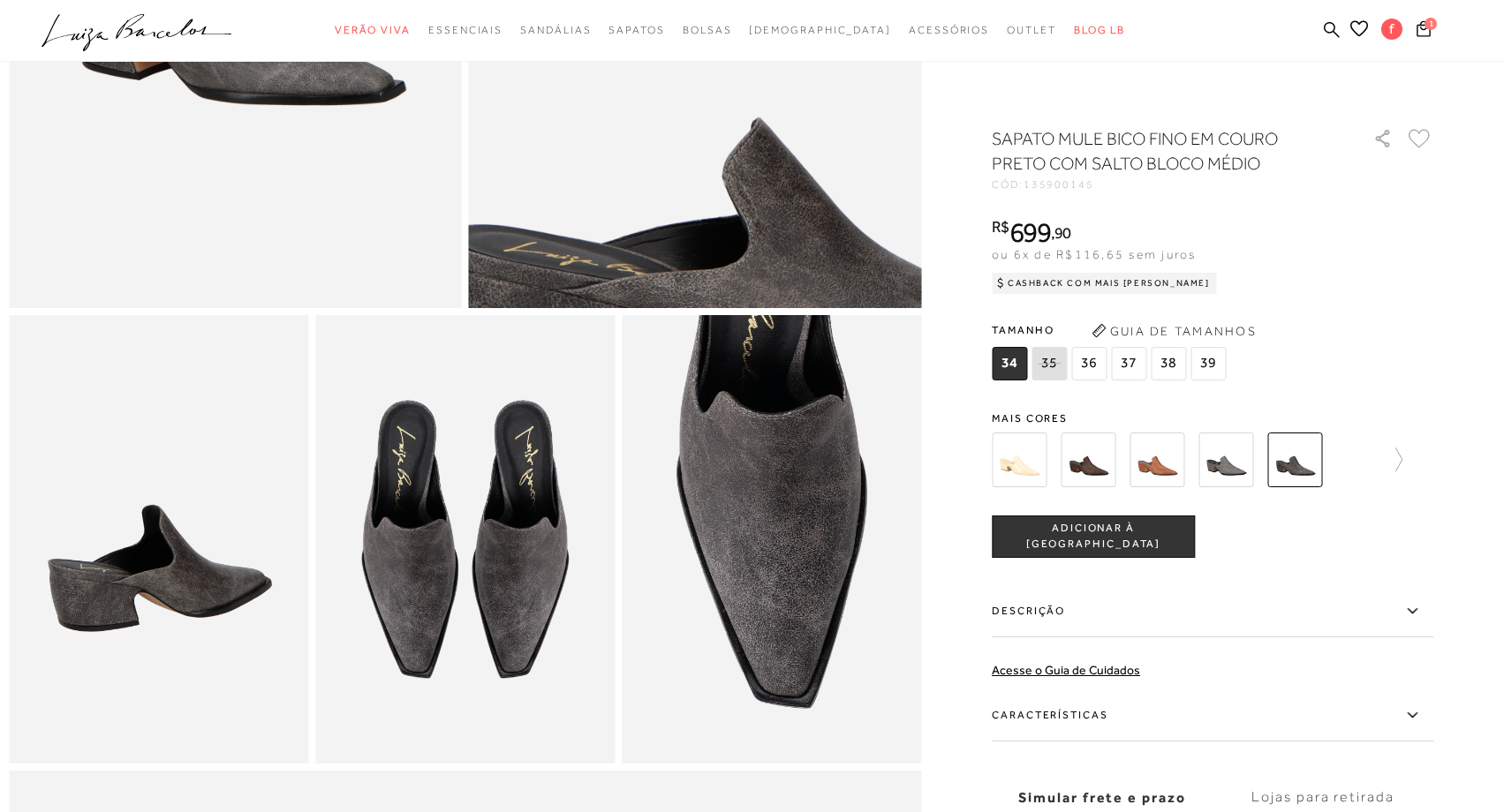
scroll to position [662, 0]
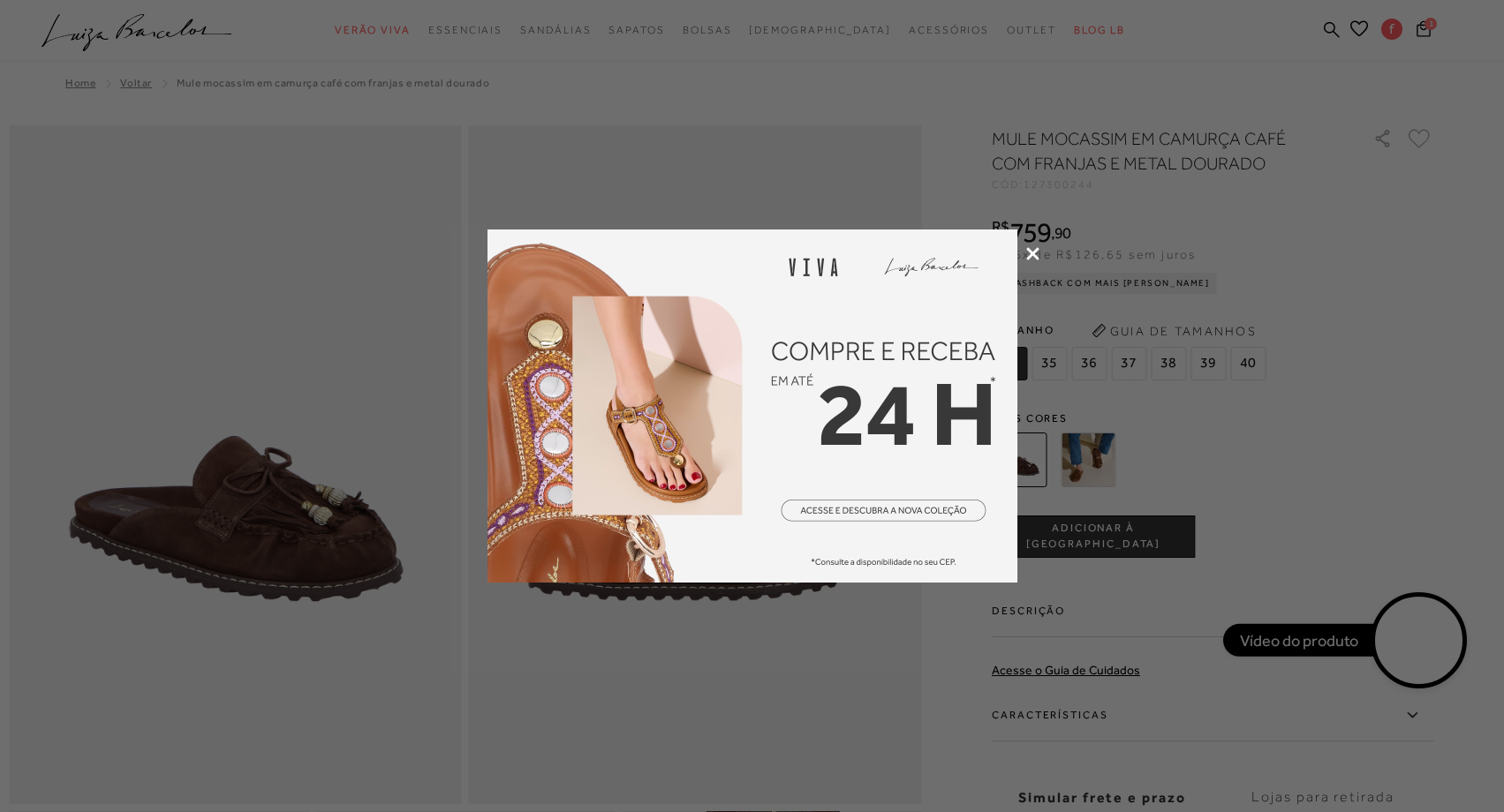
click at [1029, 252] on icon at bounding box center [1032, 254] width 13 height 13
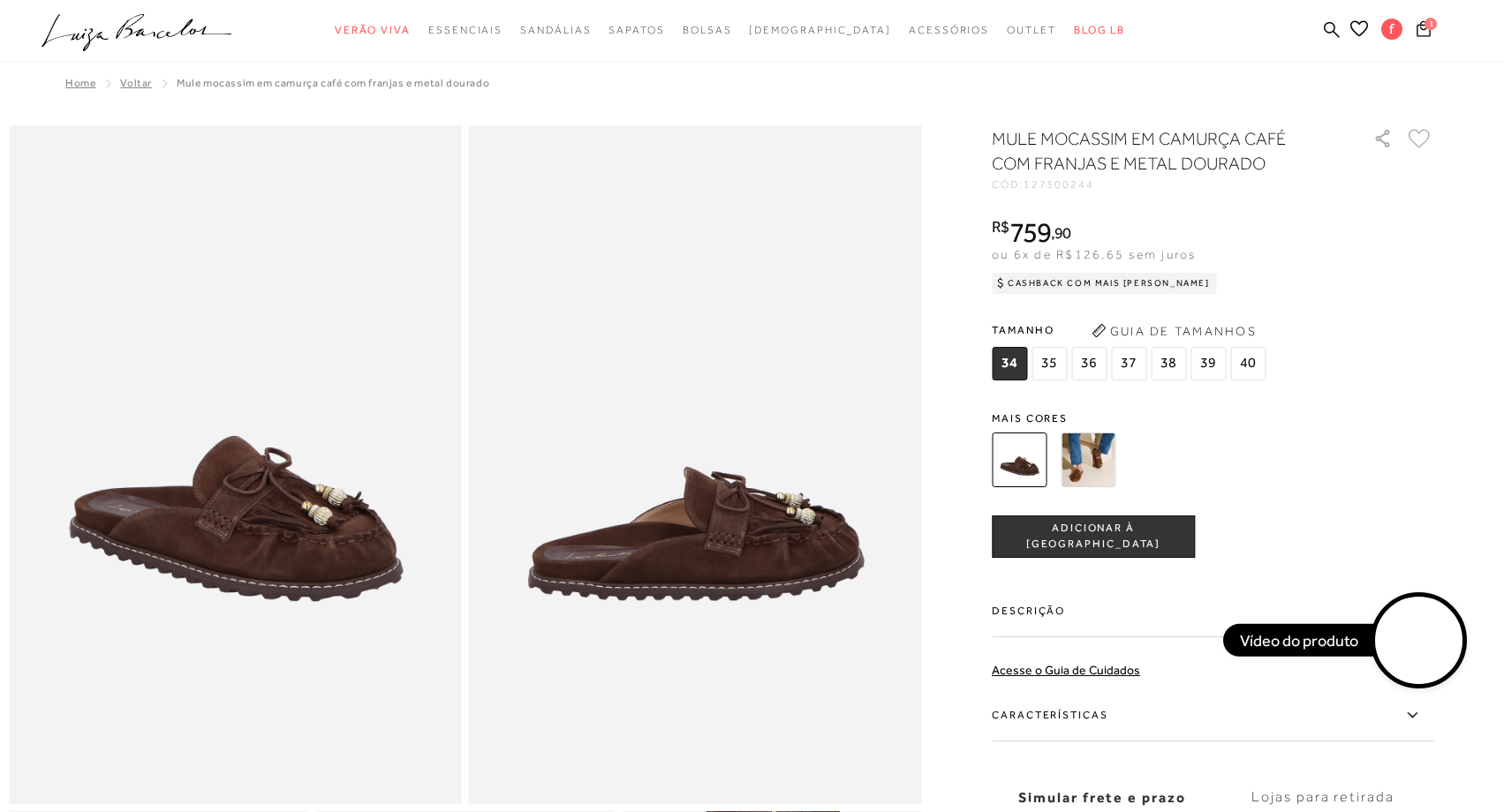
click at [1098, 479] on img at bounding box center [1087, 459] width 55 height 55
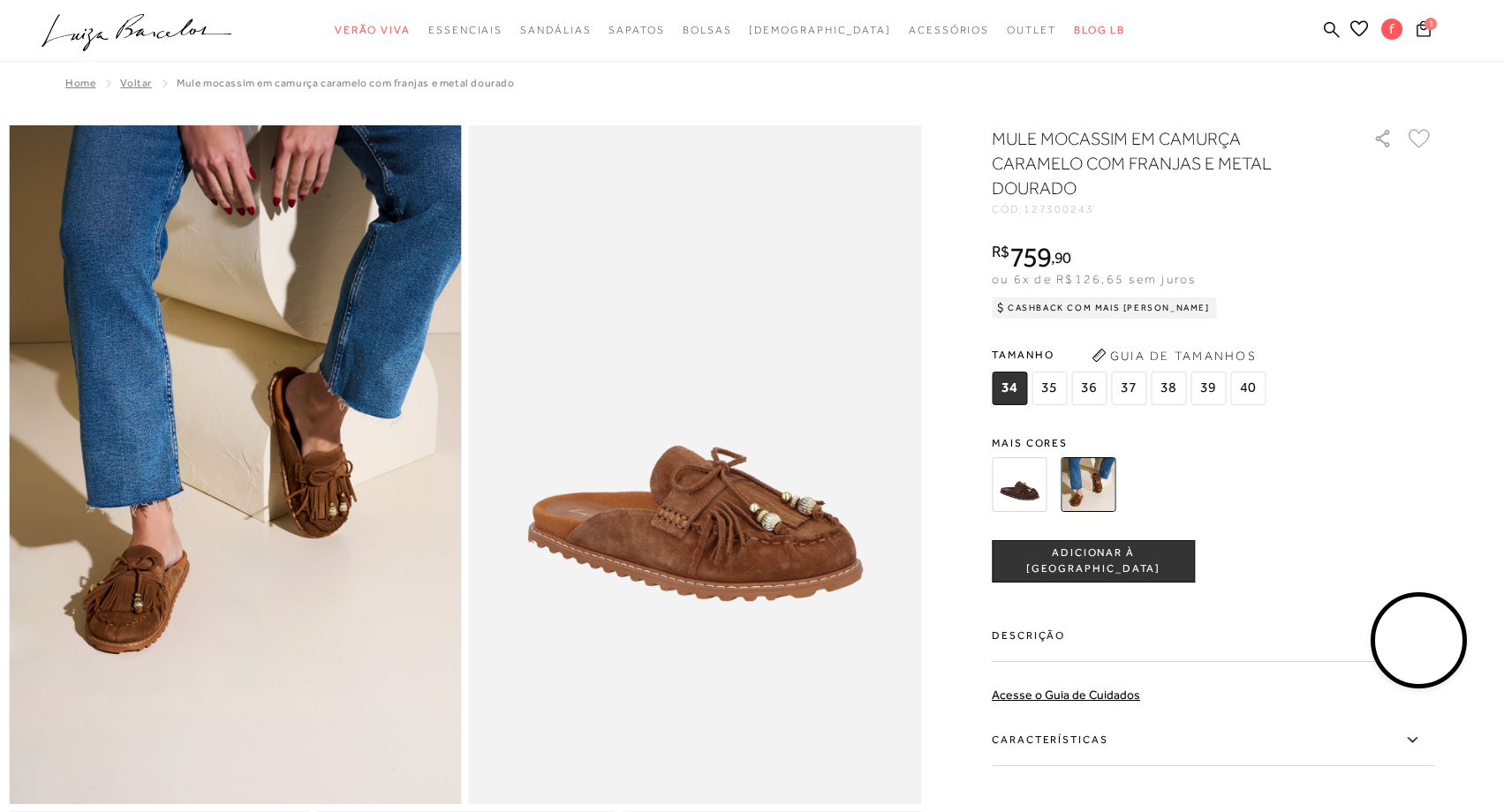
click at [1247, 376] on span "40" at bounding box center [1247, 389] width 35 height 33
click at [1110, 555] on span "ADICIONAR À [GEOGRAPHIC_DATA]" at bounding box center [1093, 561] width 201 height 31
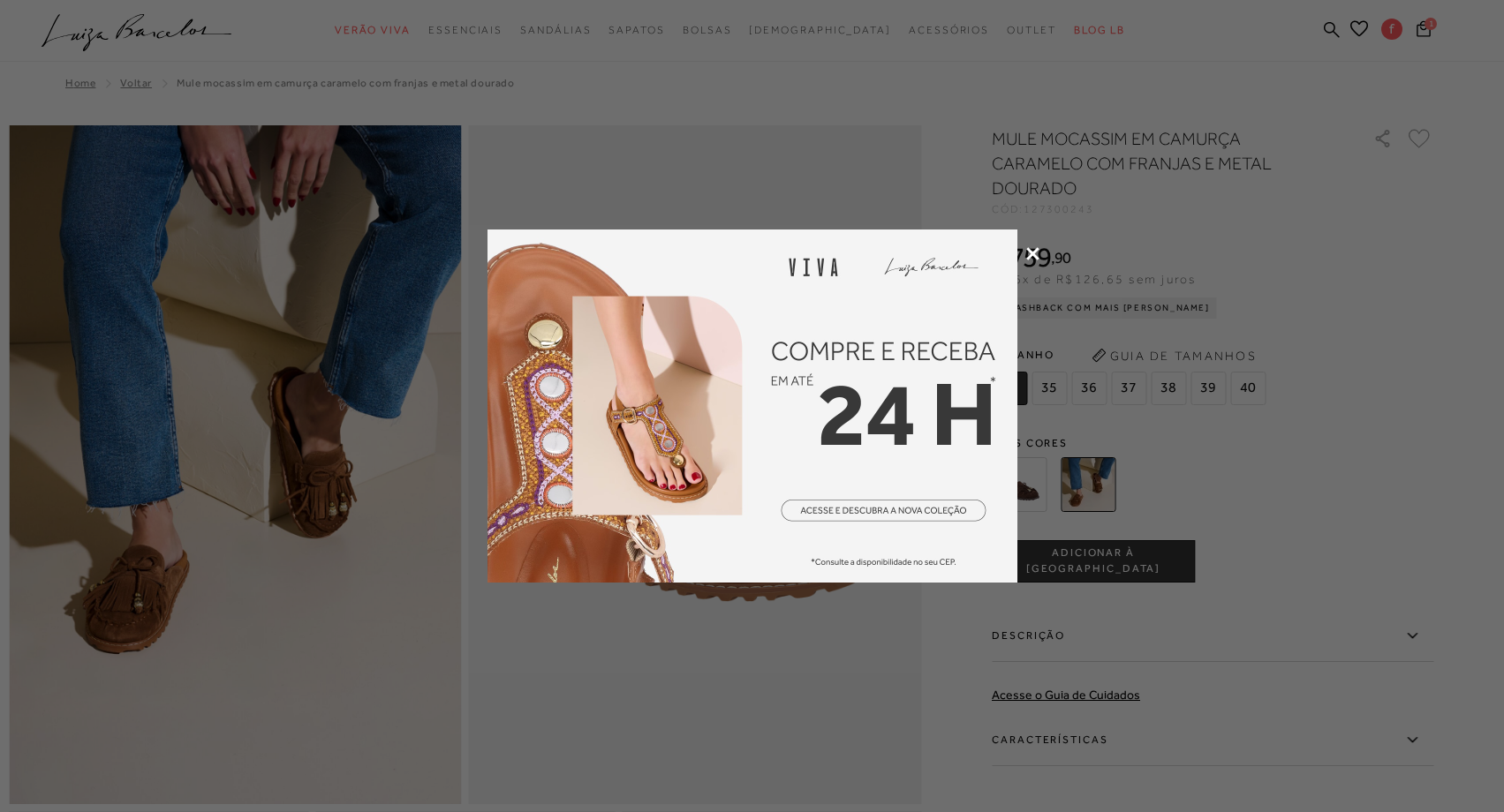
click at [1032, 254] on icon at bounding box center [1032, 254] width 13 height 13
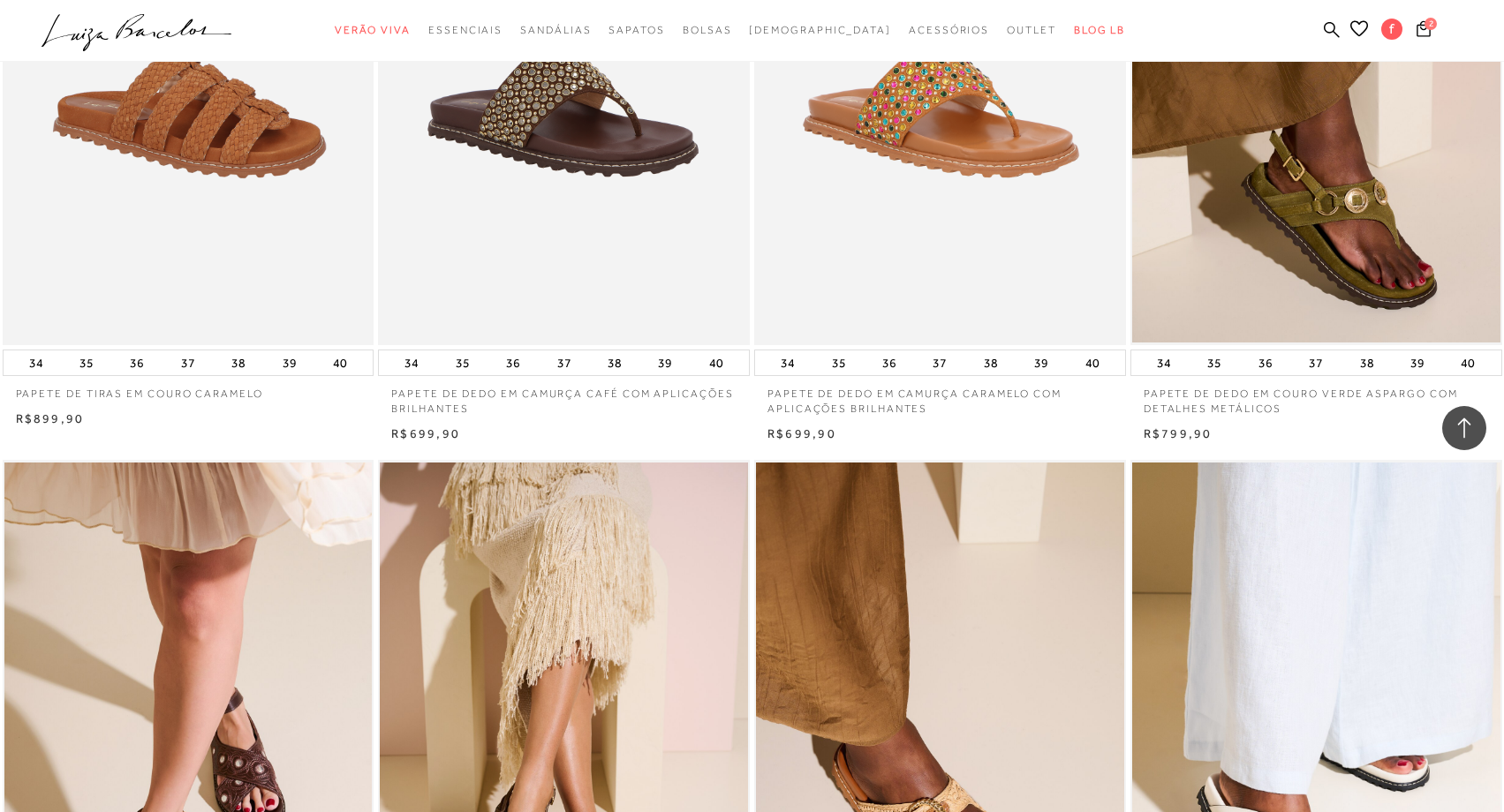
scroll to position [1009, 0]
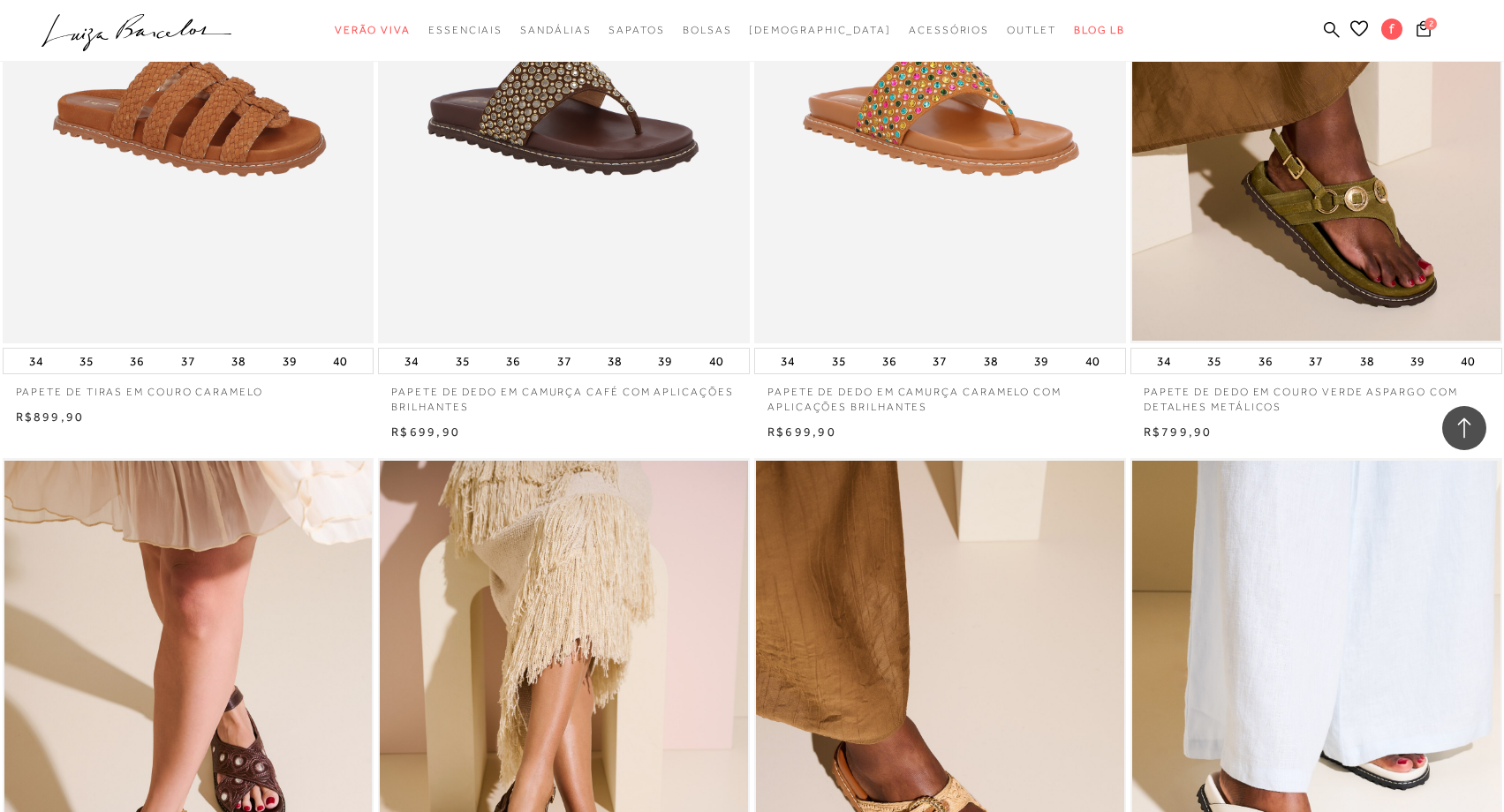
click at [273, 109] on img at bounding box center [190, 64] width 370 height 557
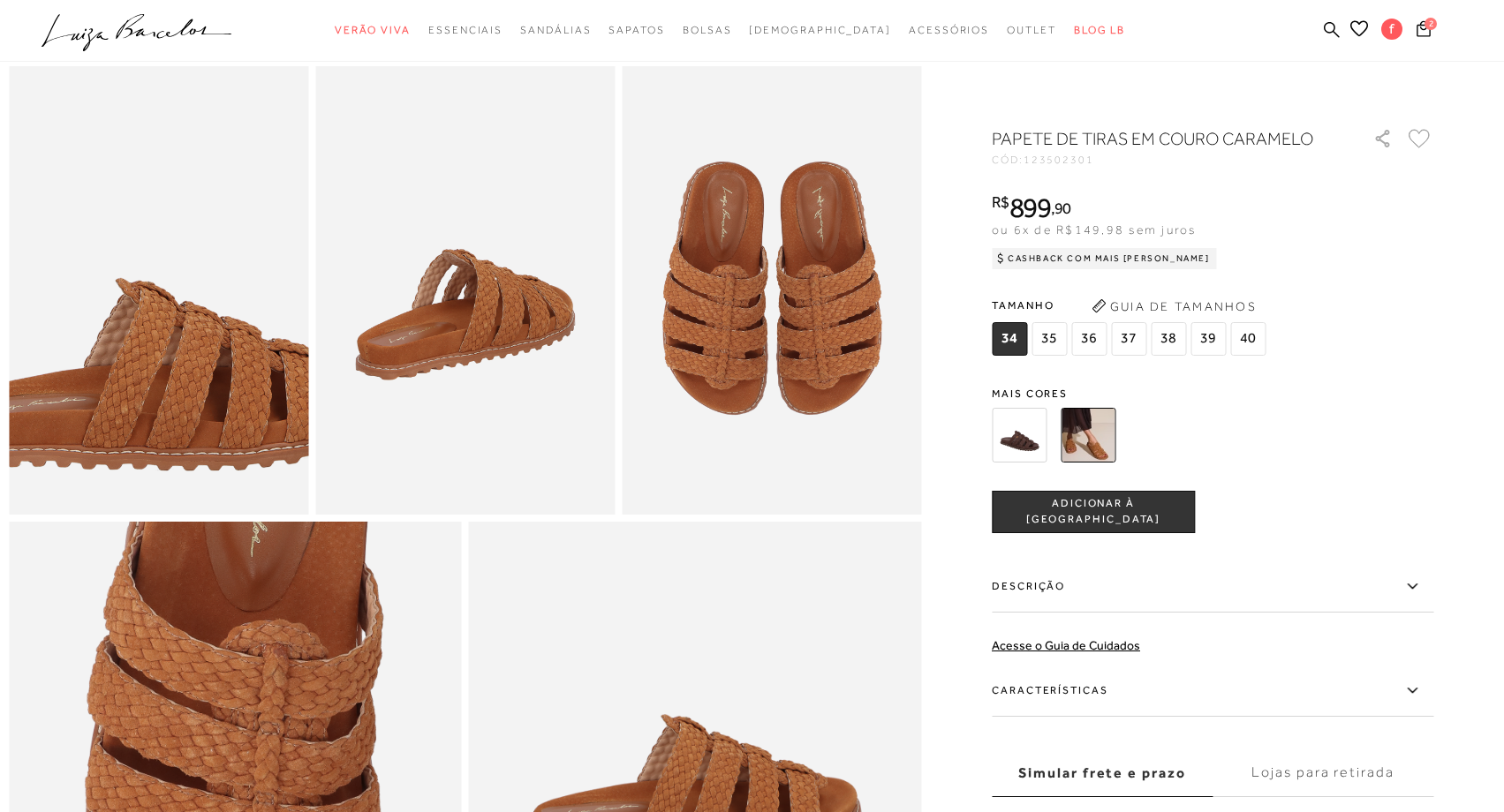
scroll to position [1071, 0]
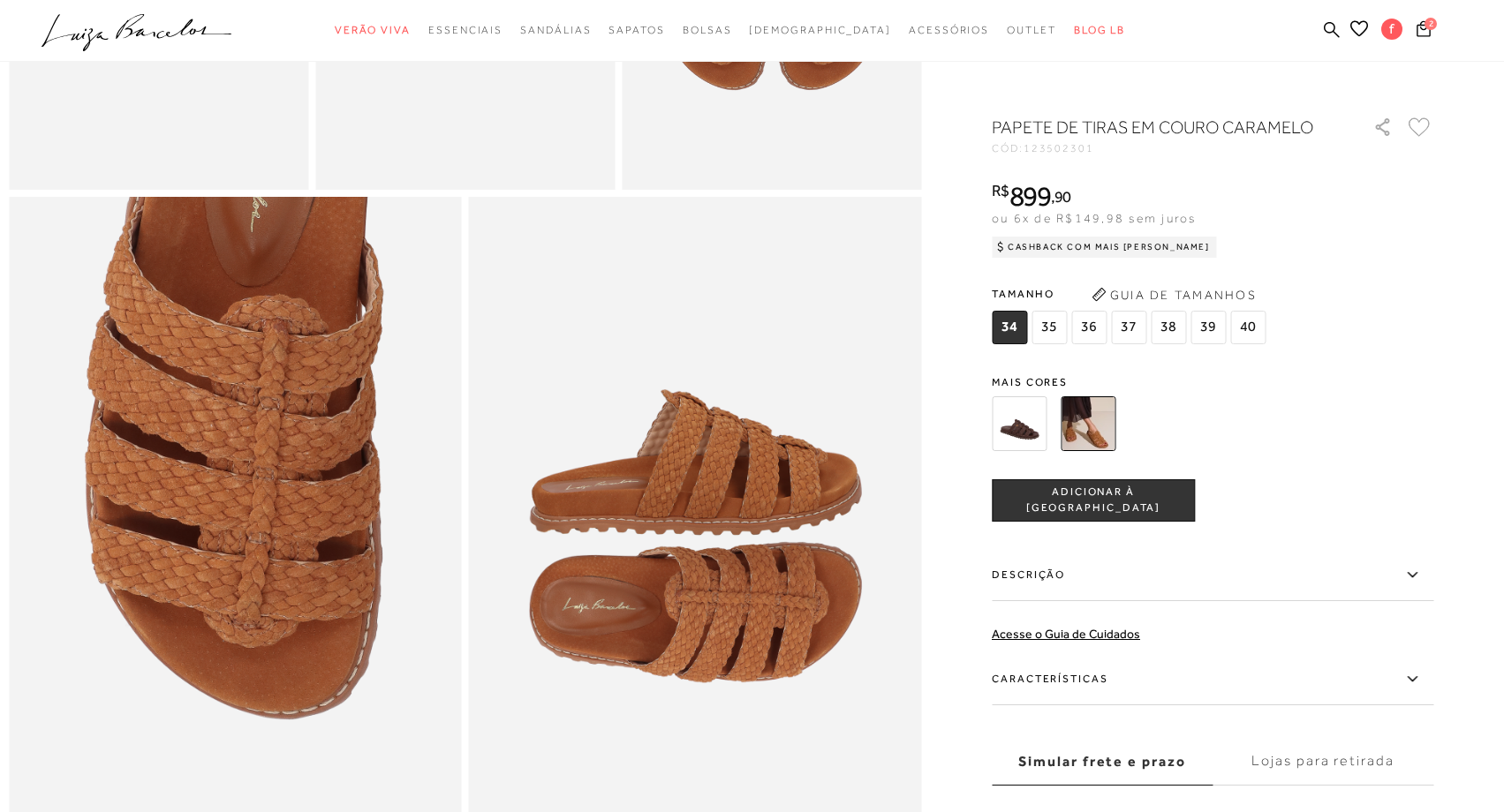
click at [1087, 433] on img at bounding box center [1087, 423] width 55 height 55
click at [1011, 422] on img at bounding box center [1018, 423] width 55 height 55
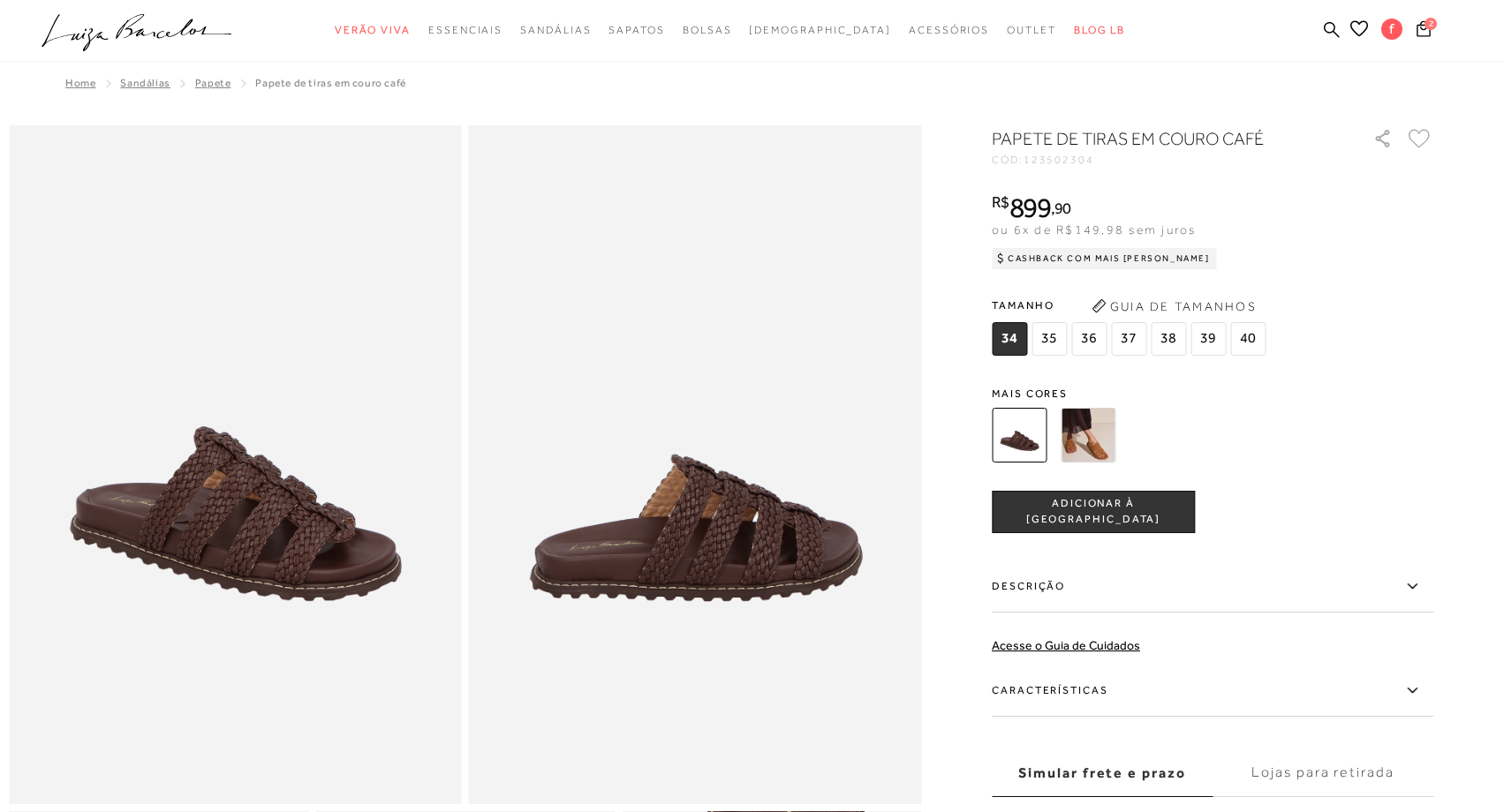
click at [1082, 431] on img at bounding box center [1087, 435] width 55 height 55
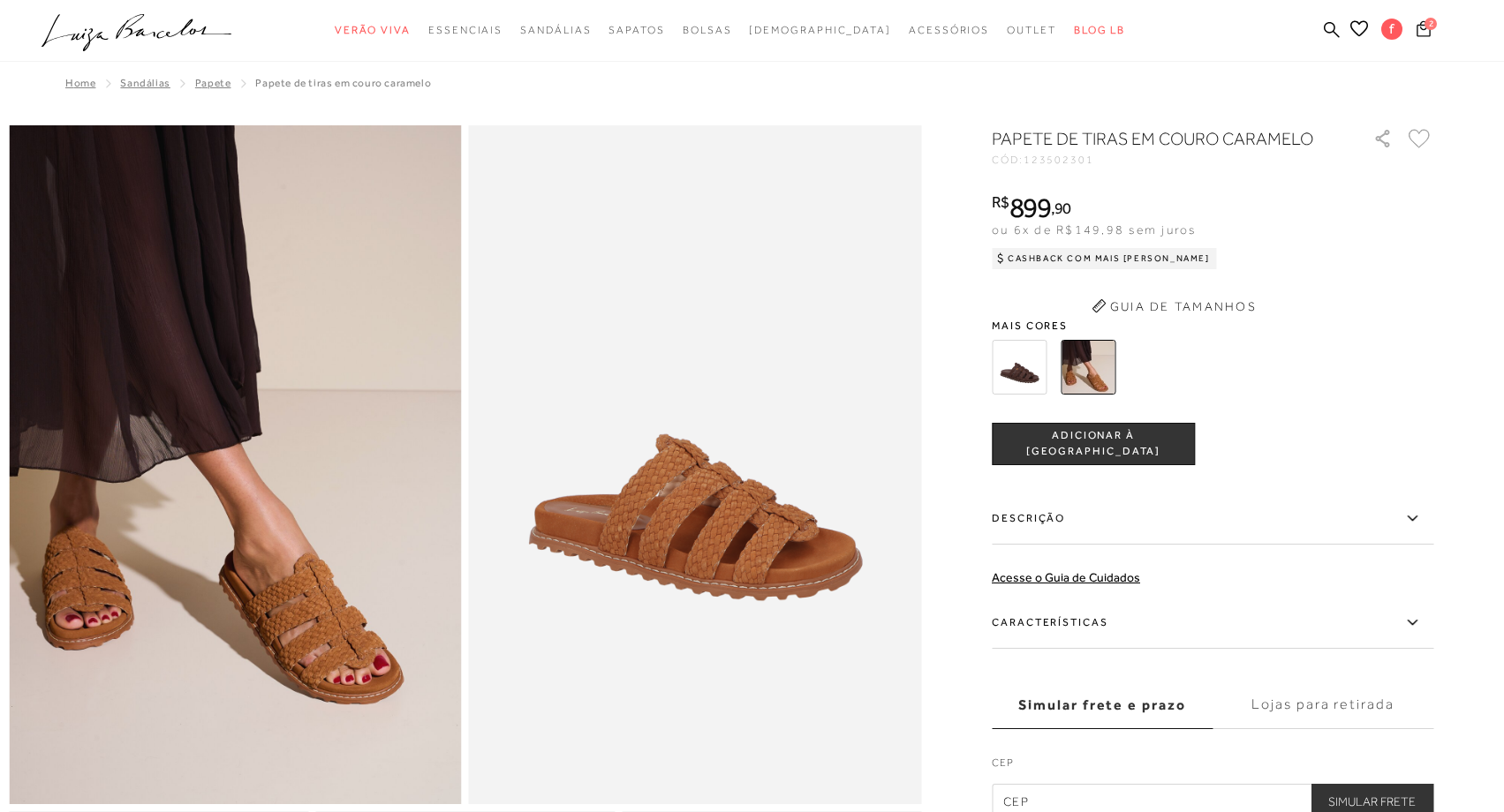
click at [1421, 30] on icon at bounding box center [1423, 29] width 14 height 17
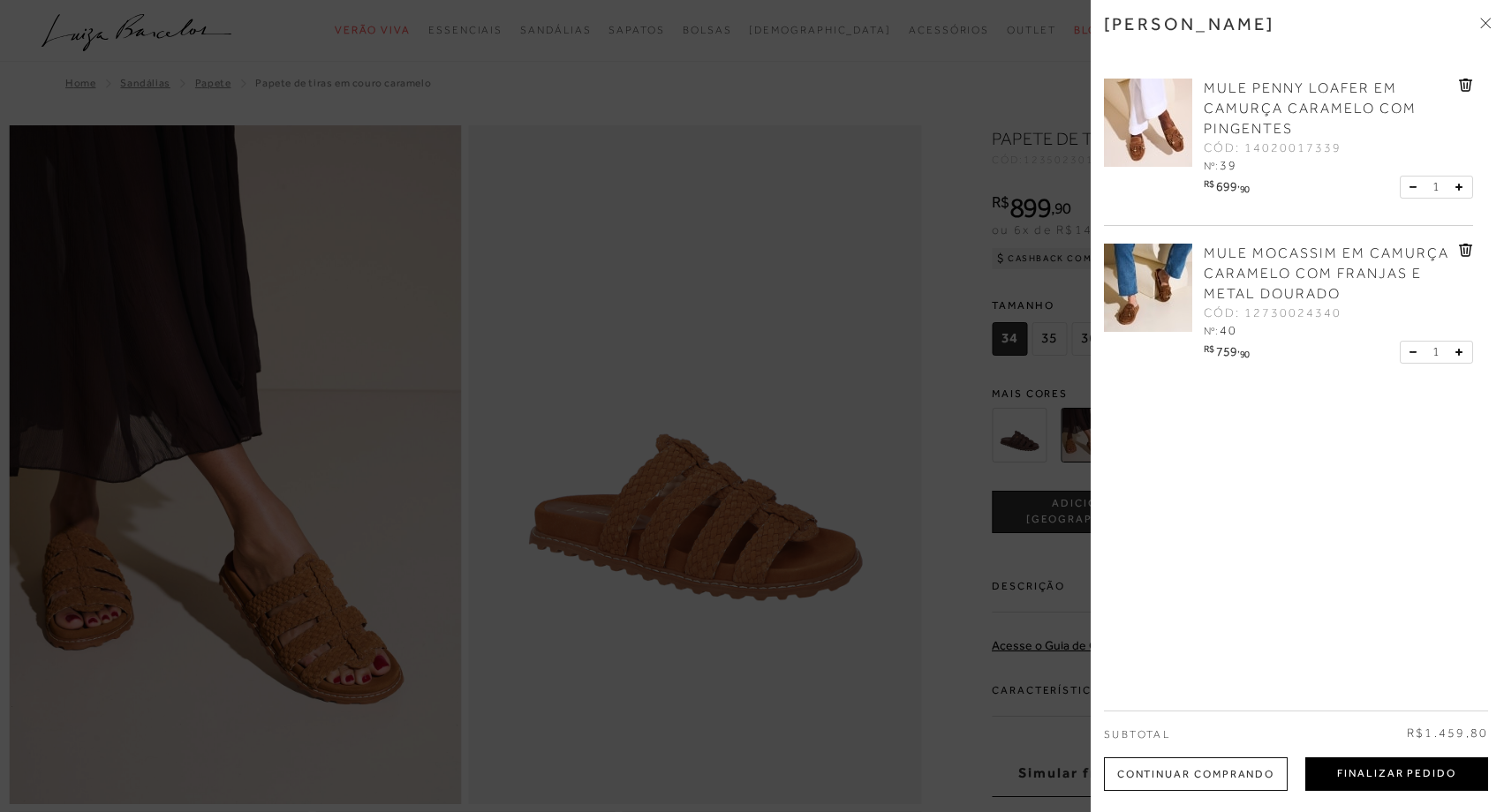
click at [1328, 775] on button "Finalizar Pedido" at bounding box center [1396, 775] width 183 height 33
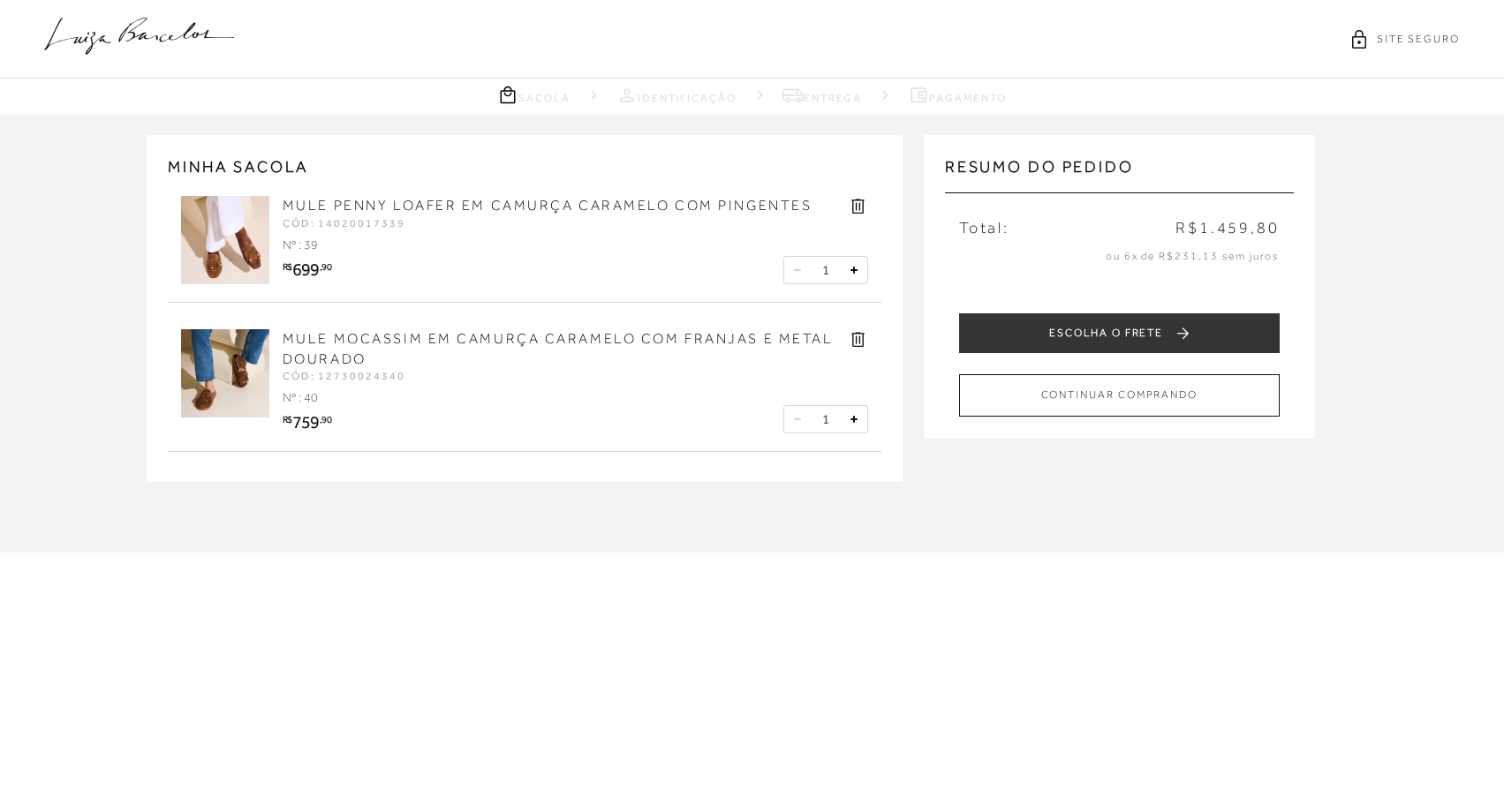
click at [859, 335] on icon at bounding box center [858, 339] width 20 height 20
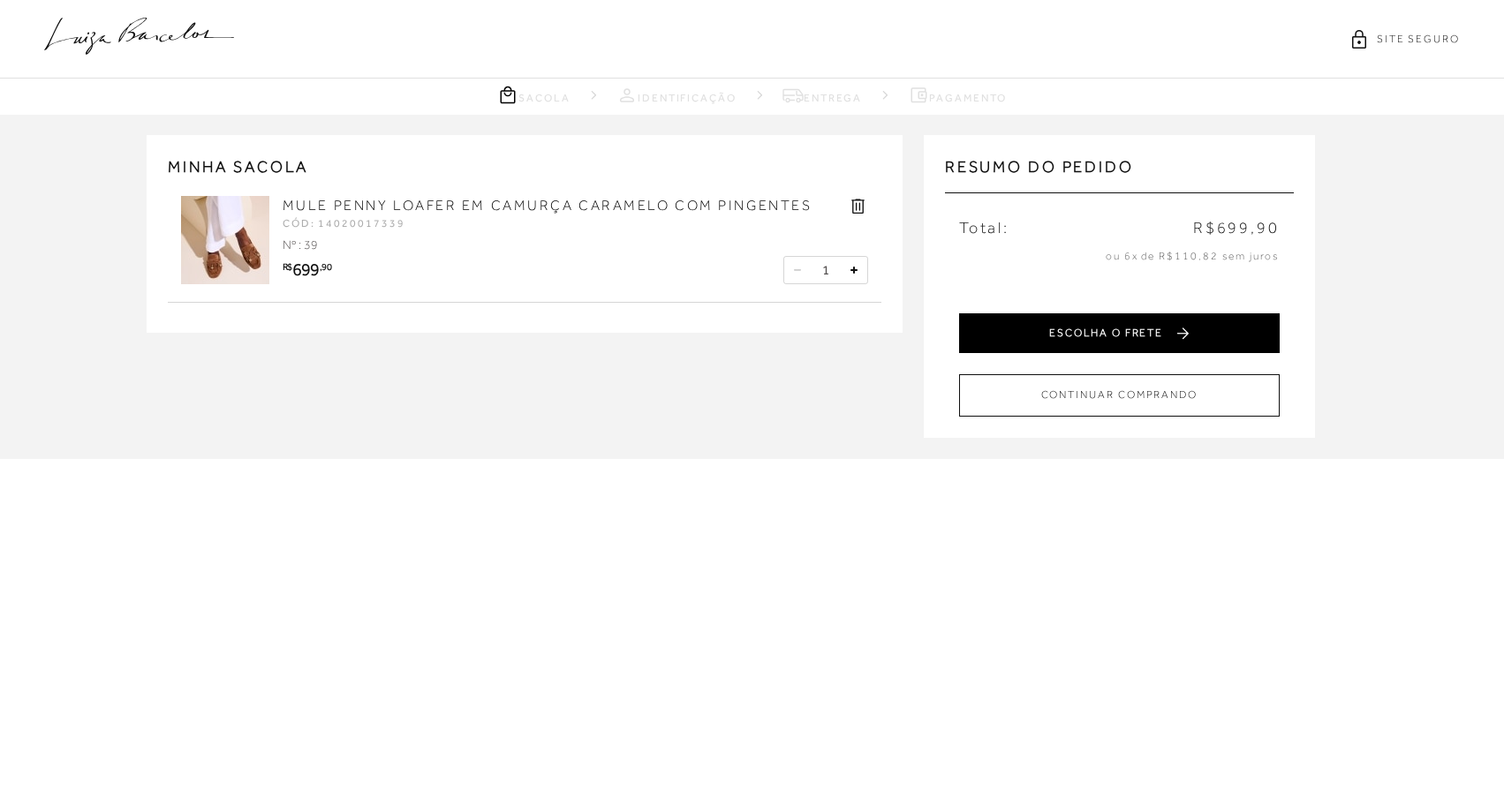
click at [1027, 328] on button "ESCOLHA O FRETE" at bounding box center [1119, 333] width 321 height 40
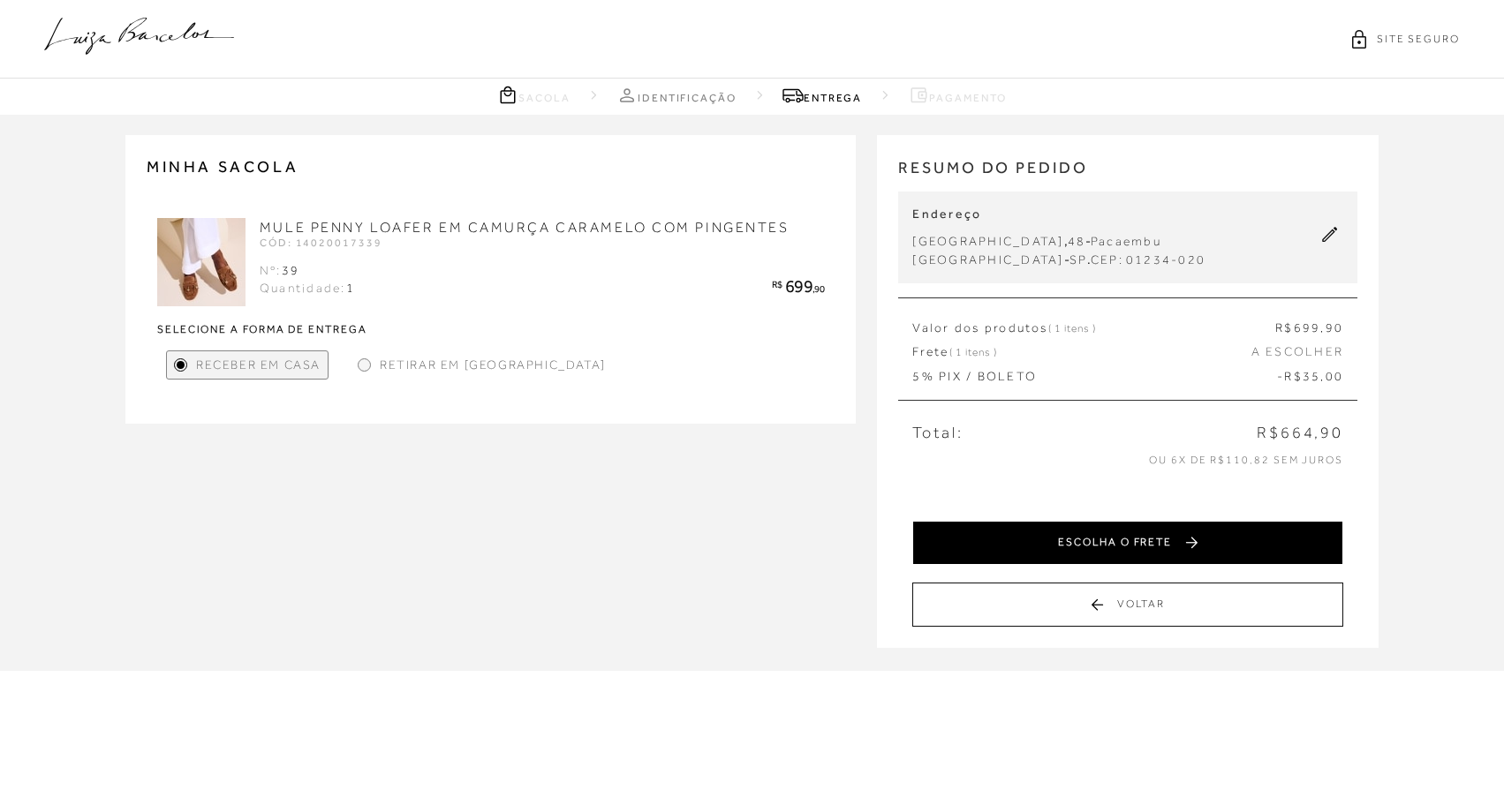
click at [1035, 543] on button "ESCOLHA O FRETE" at bounding box center [1127, 542] width 431 height 44
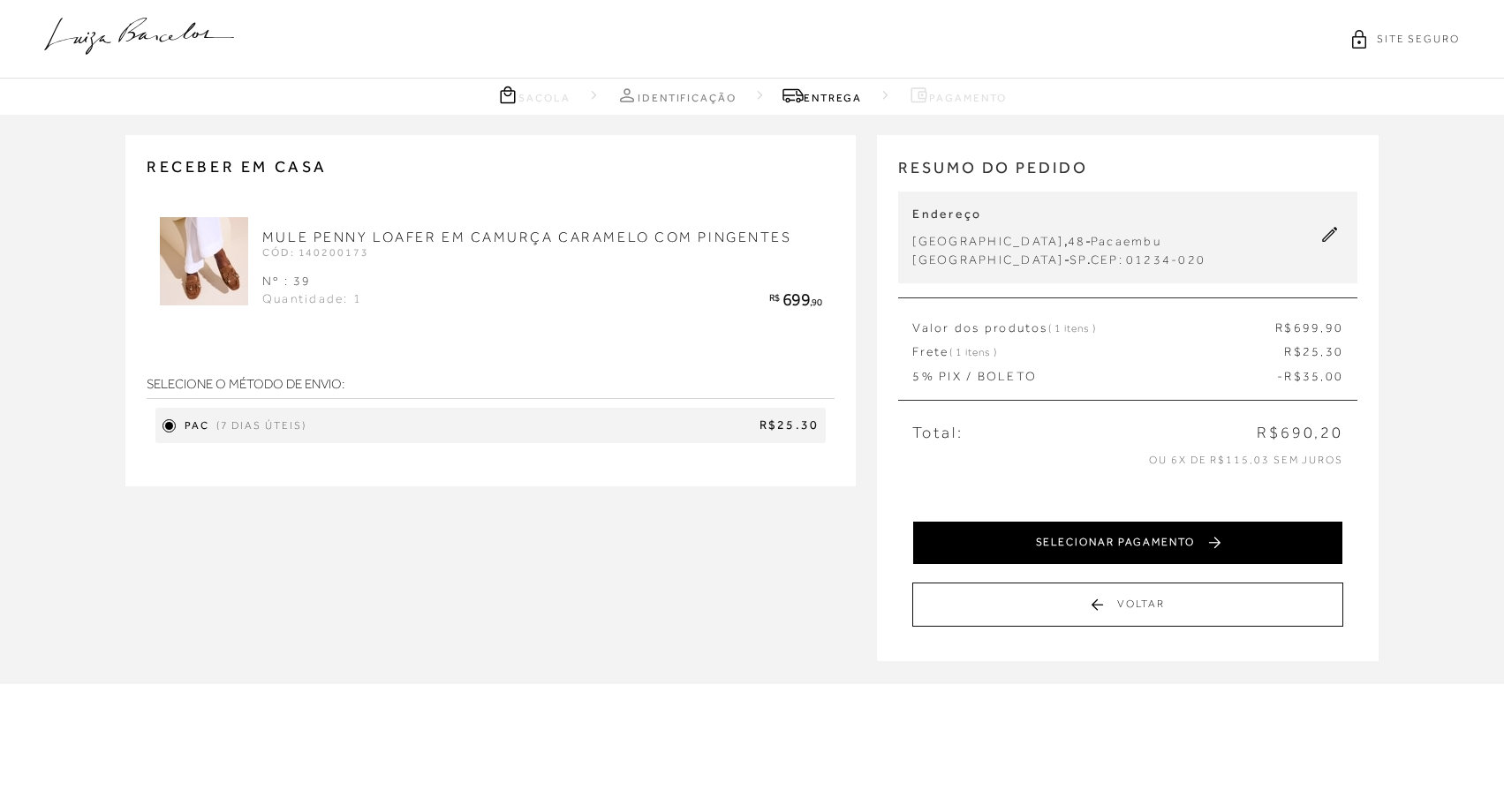
click at [1097, 542] on button "SELECIONAR PAGAMENTO" at bounding box center [1127, 542] width 431 height 44
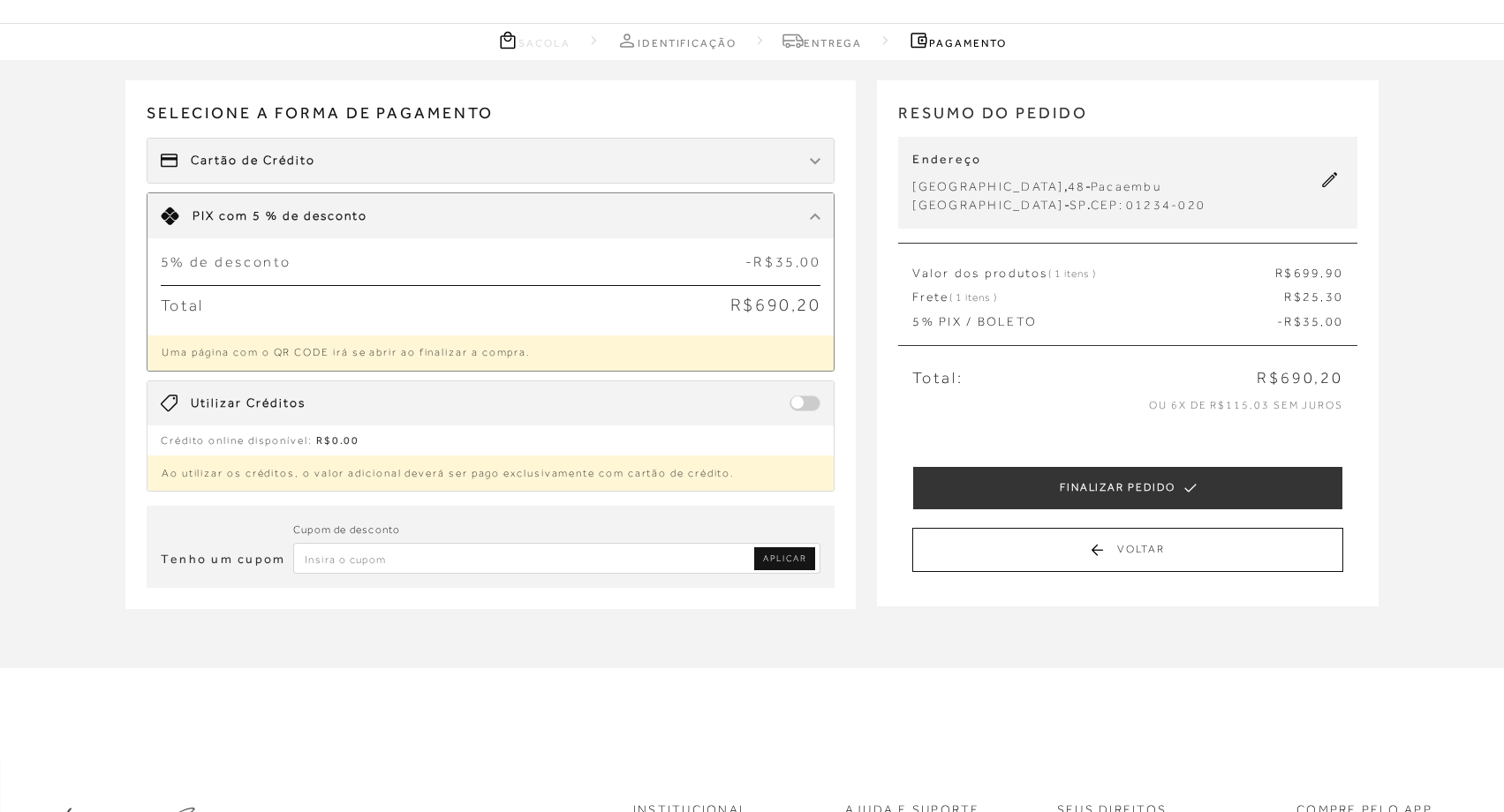
scroll to position [65, 0]
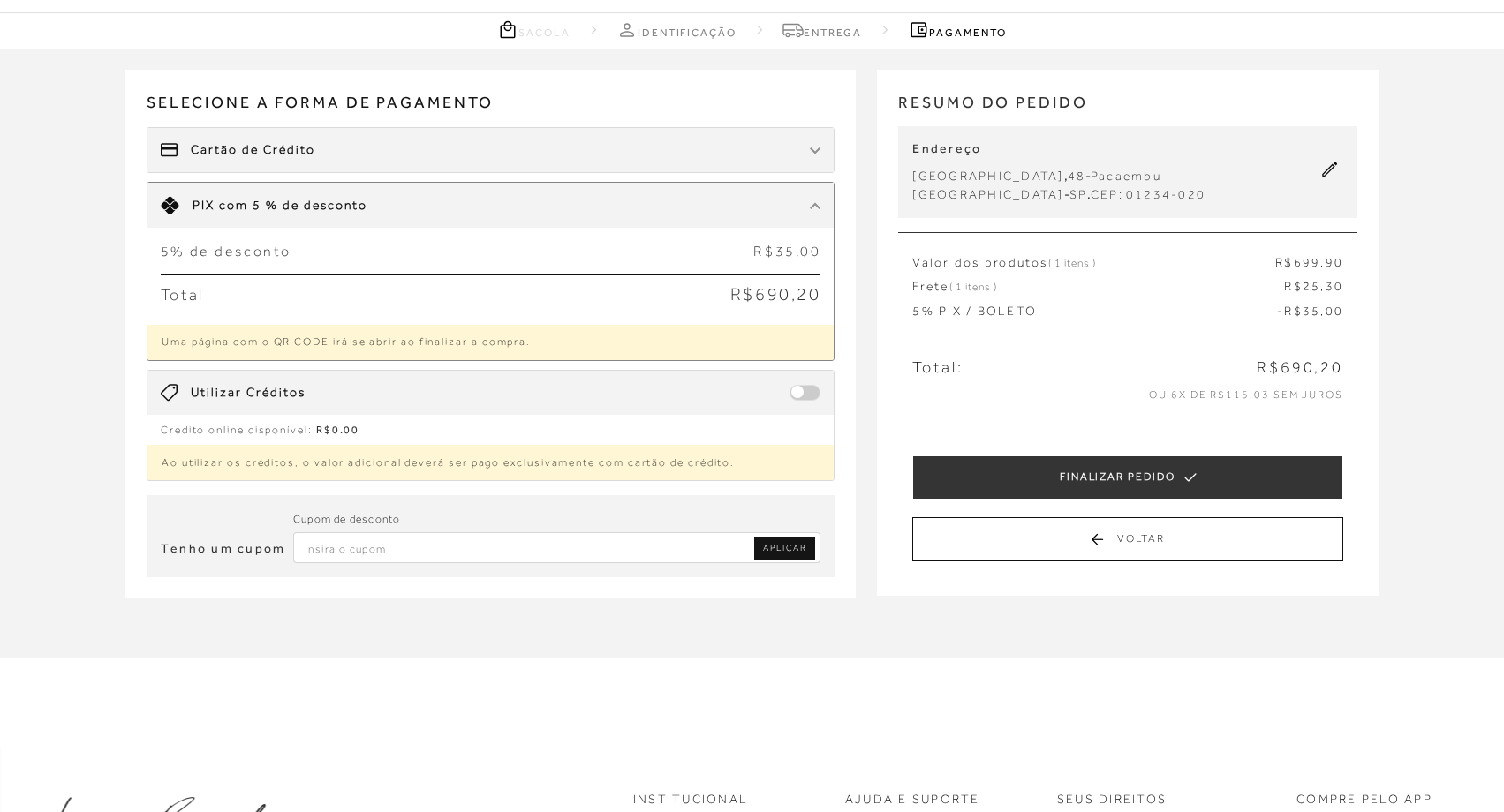
click at [258, 162] on div "Cartão de Crédito" at bounding box center [491, 150] width 687 height 44
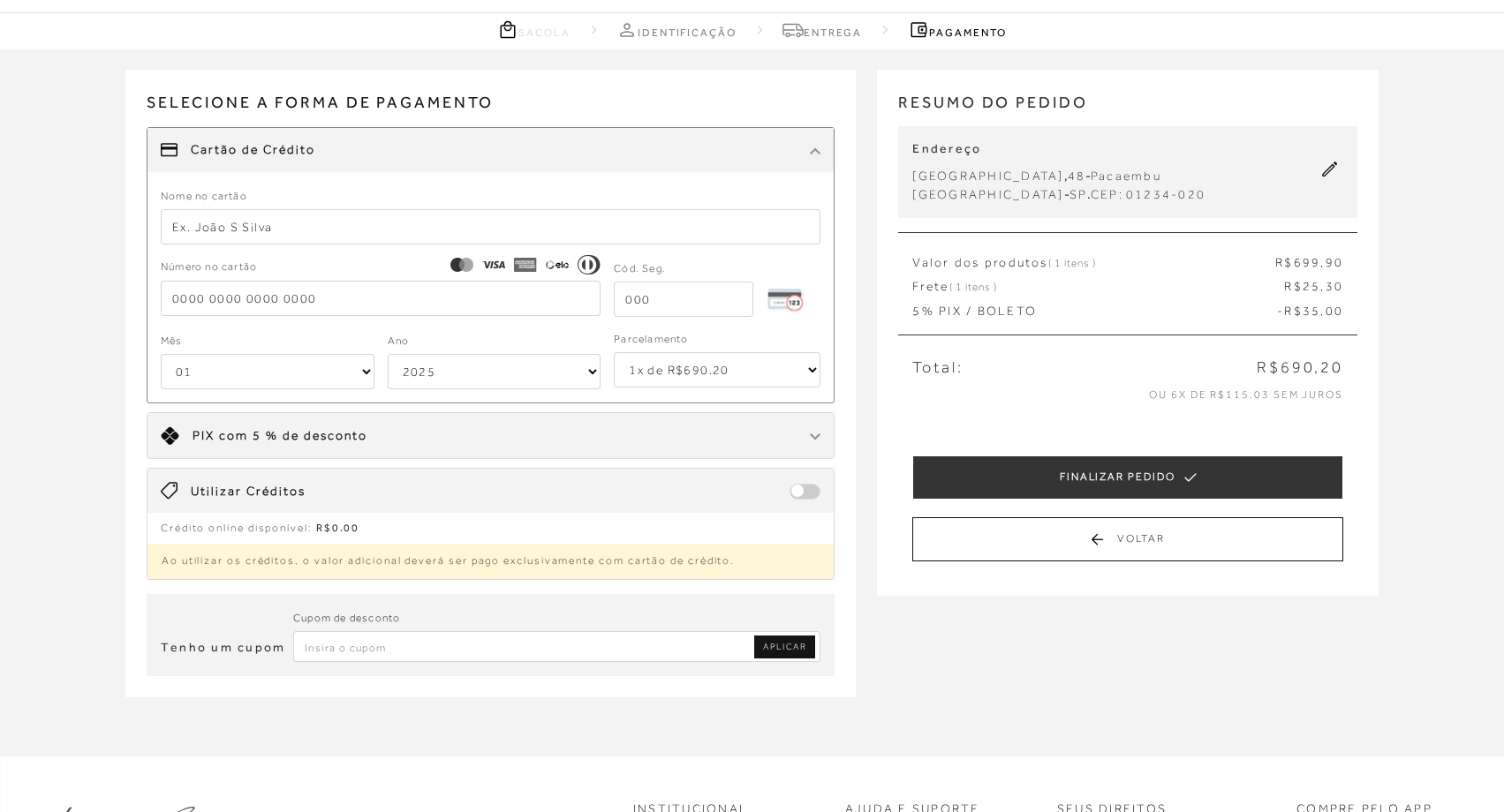
click at [239, 233] on input "text" at bounding box center [491, 227] width 660 height 35
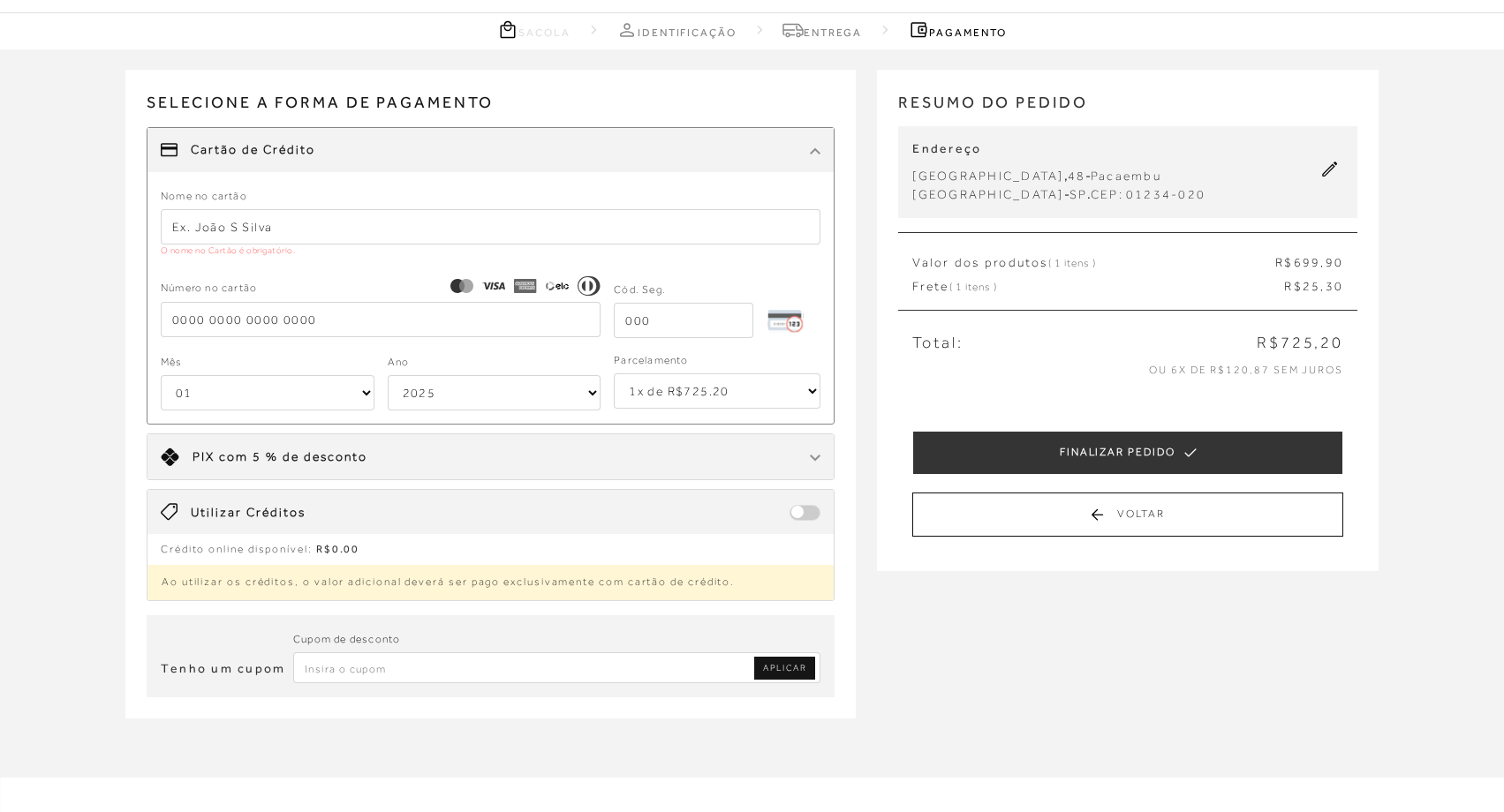
type input "liza baroudi calfat"
type input "5536362361325653"
type input "858"
select select "11"
select select "2032"
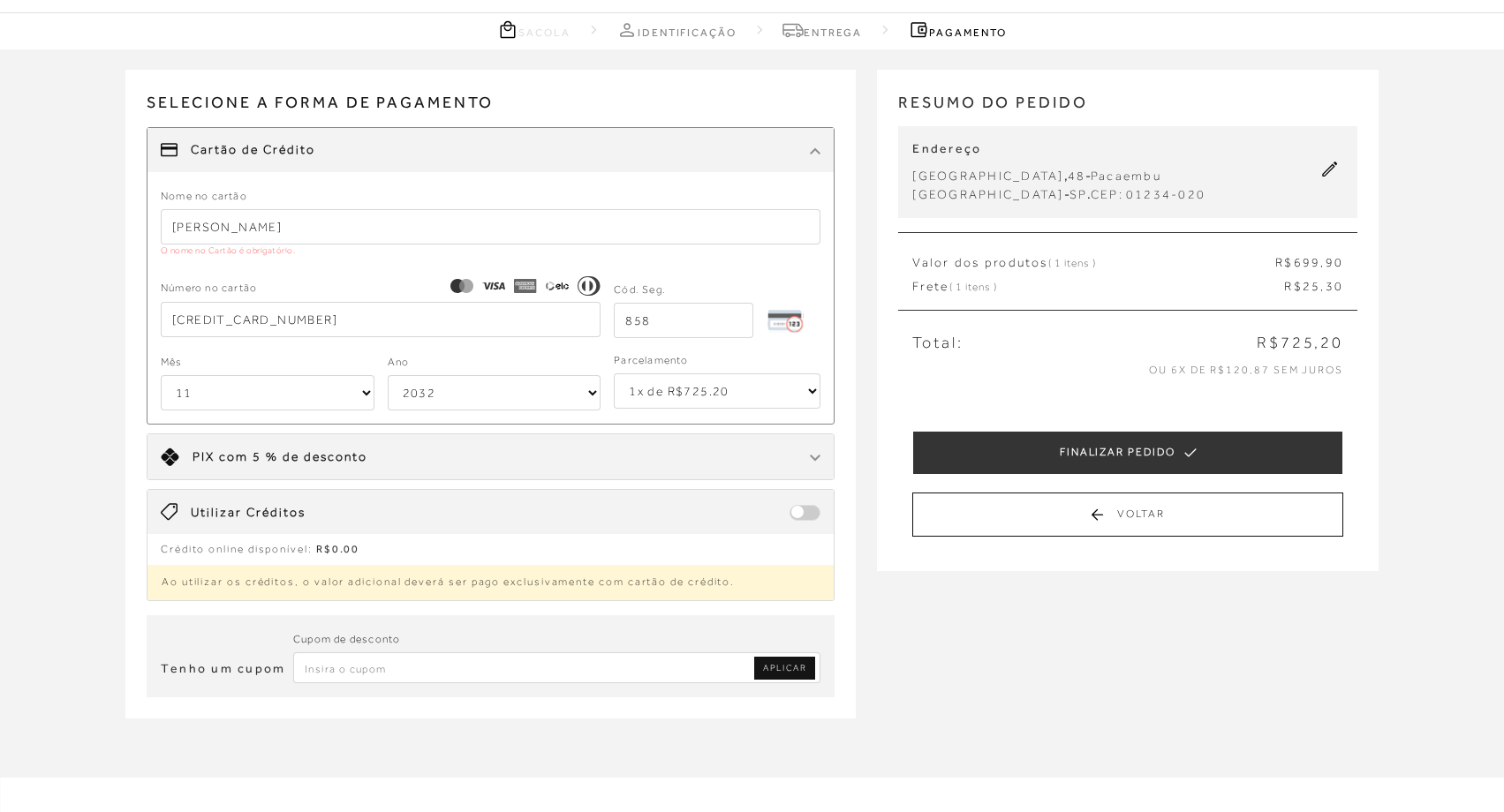
type input "5536362361325653"
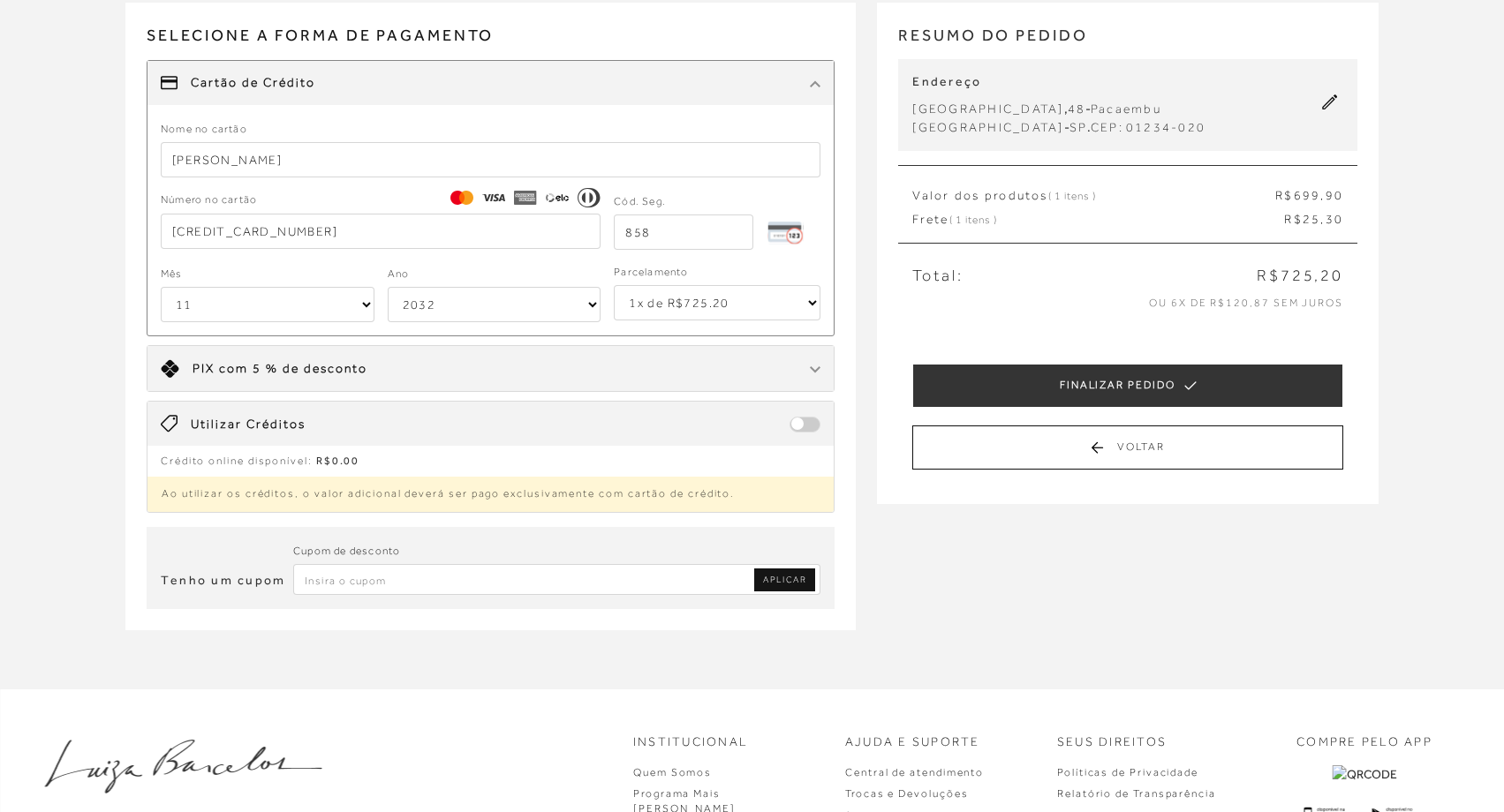
scroll to position [147, 0]
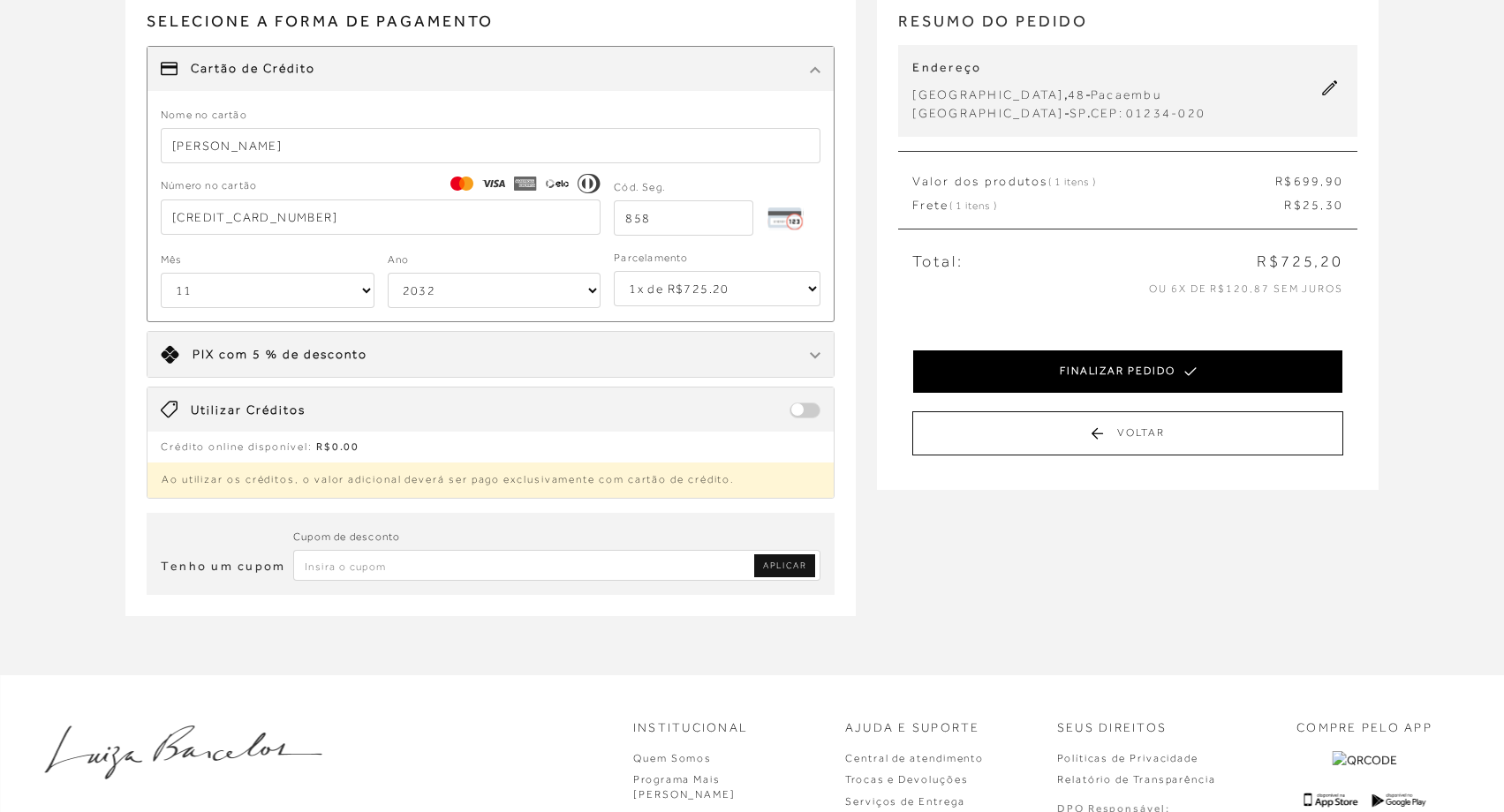
click at [1062, 371] on button "FINALIZAR PEDIDO" at bounding box center [1127, 371] width 431 height 44
select select "11"
select select "2032"
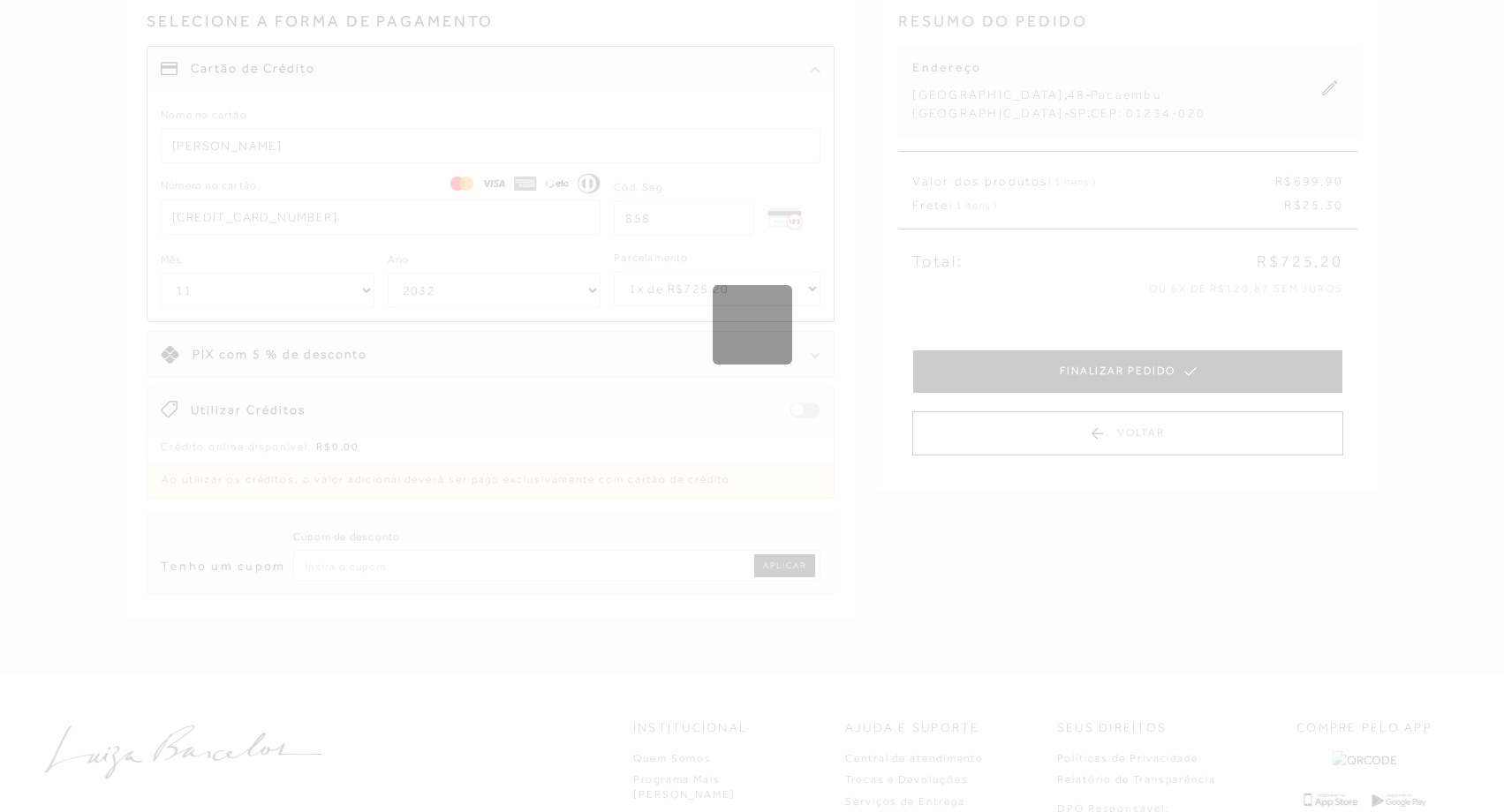
scroll to position [0, 0]
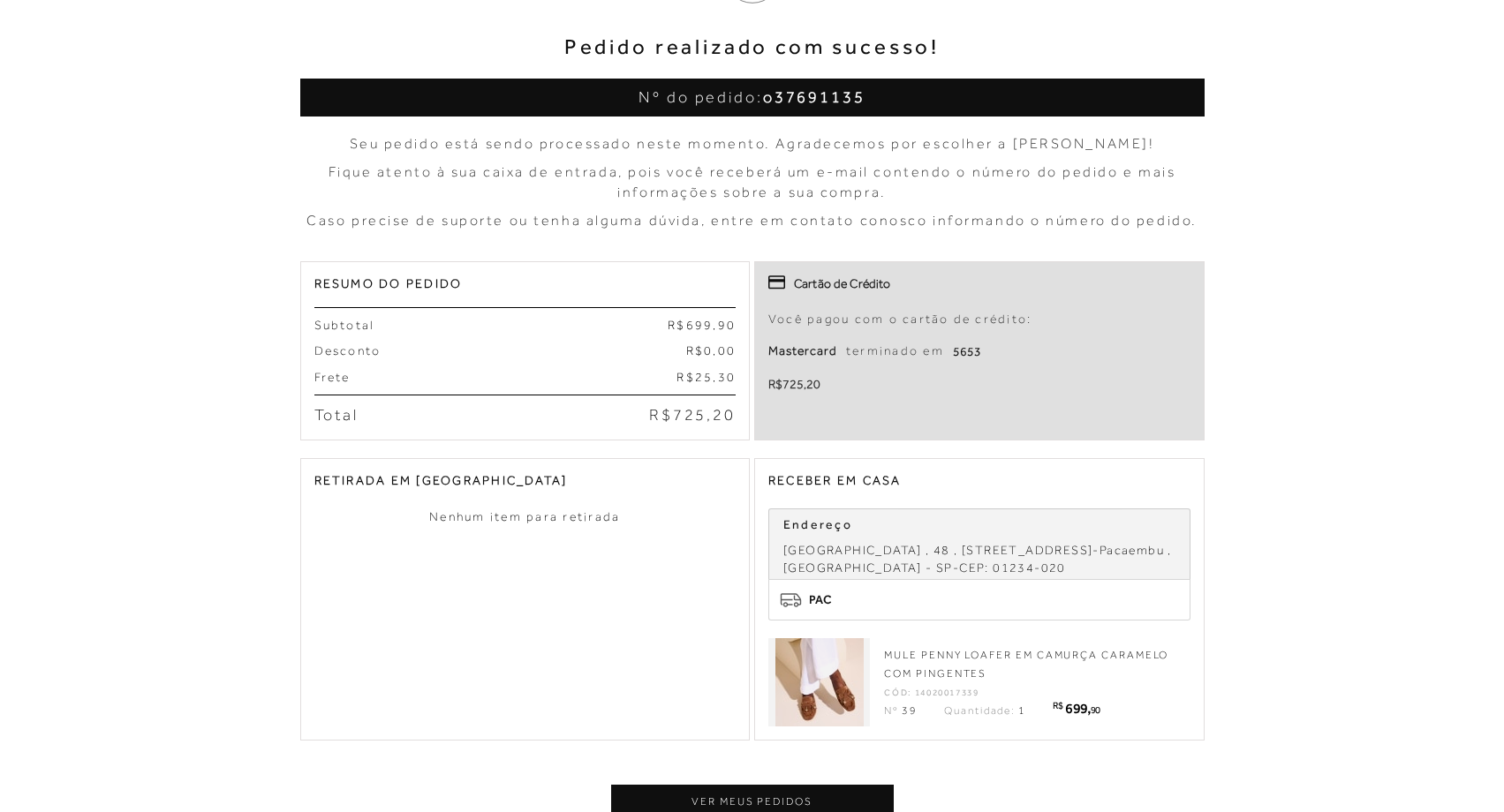
scroll to position [626, 0]
